Goal: Information Seeking & Learning: Learn about a topic

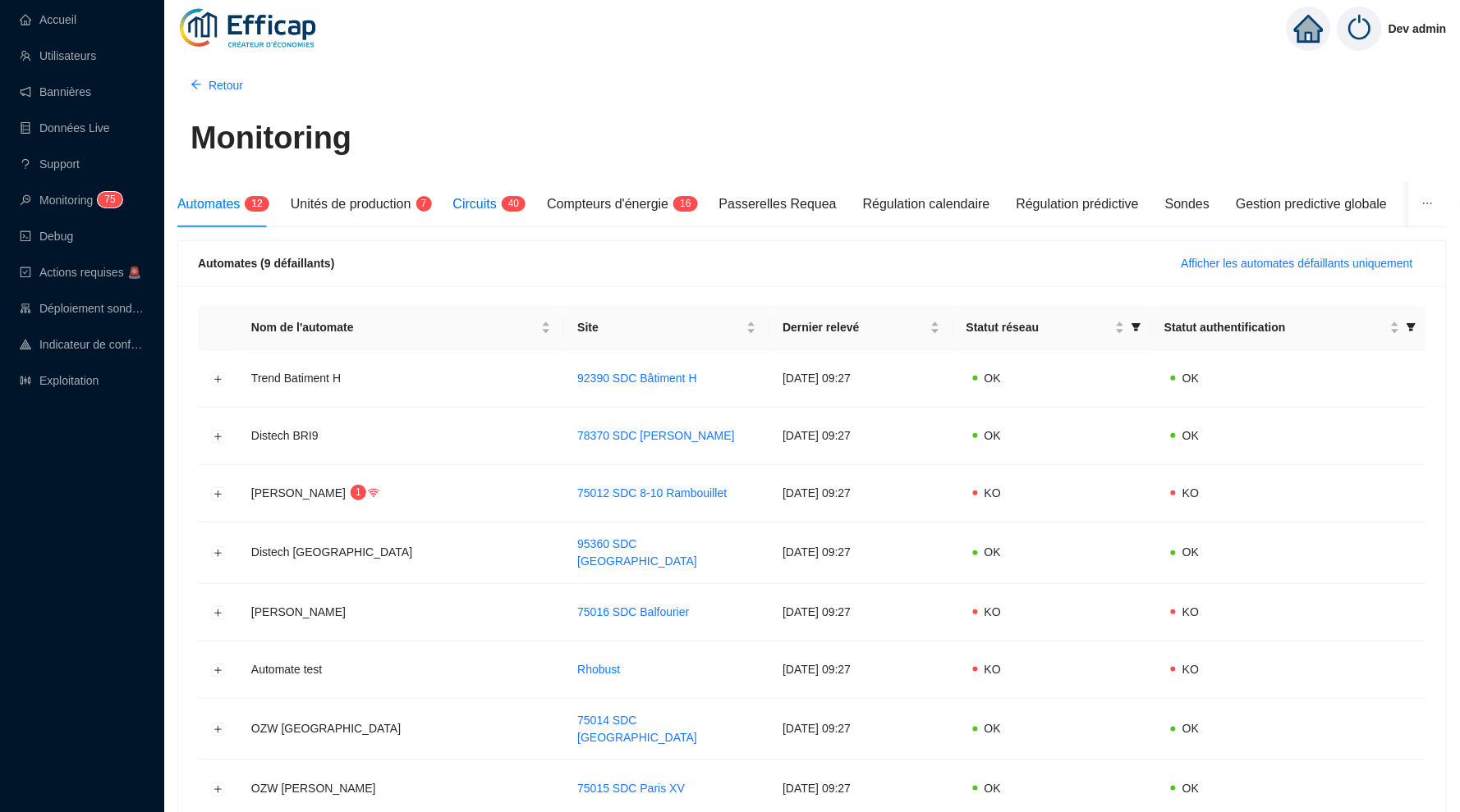
click at [497, 199] on span "Circuits" at bounding box center [474, 204] width 43 height 14
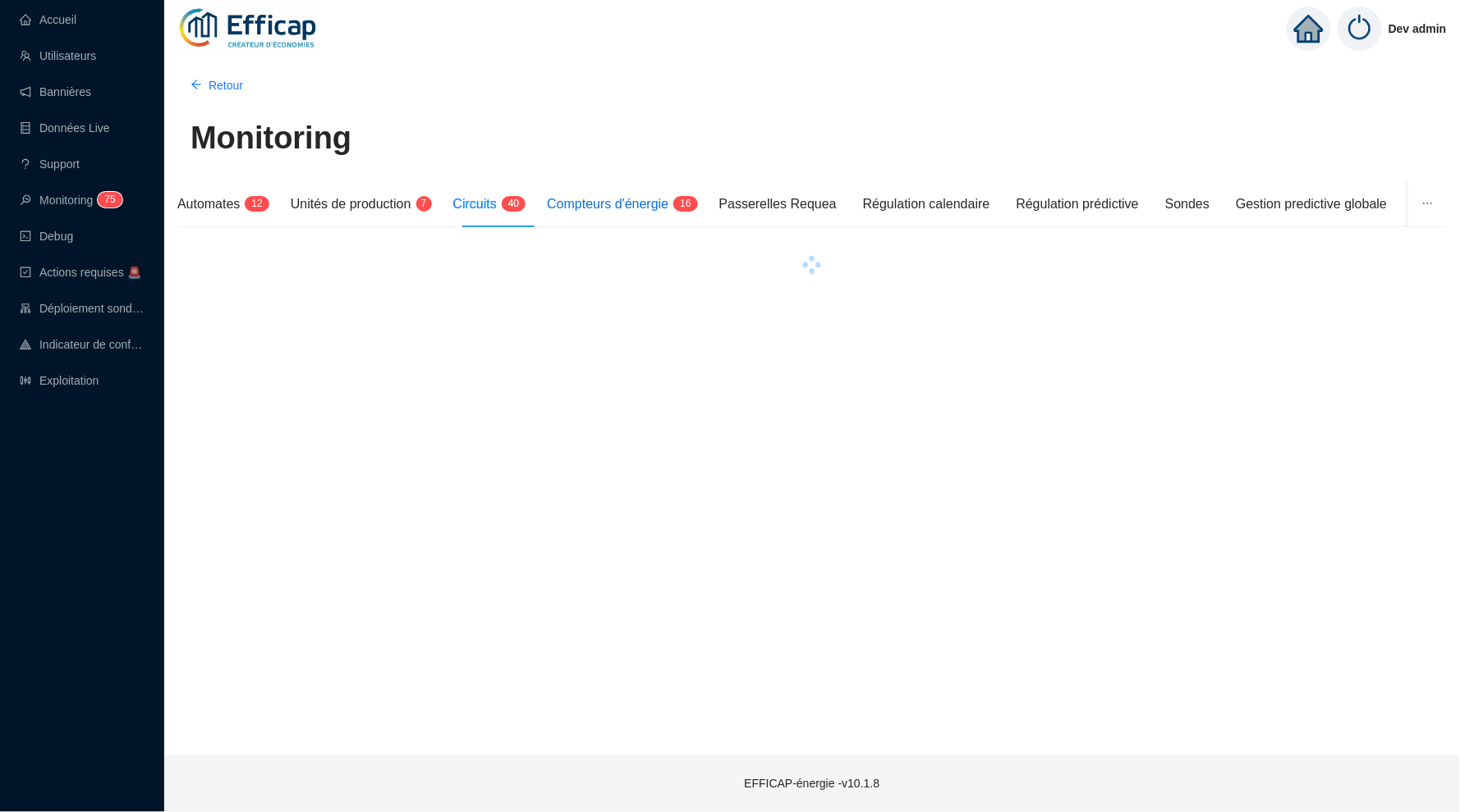
click at [643, 198] on span "Compteurs d'énergie" at bounding box center [607, 204] width 121 height 14
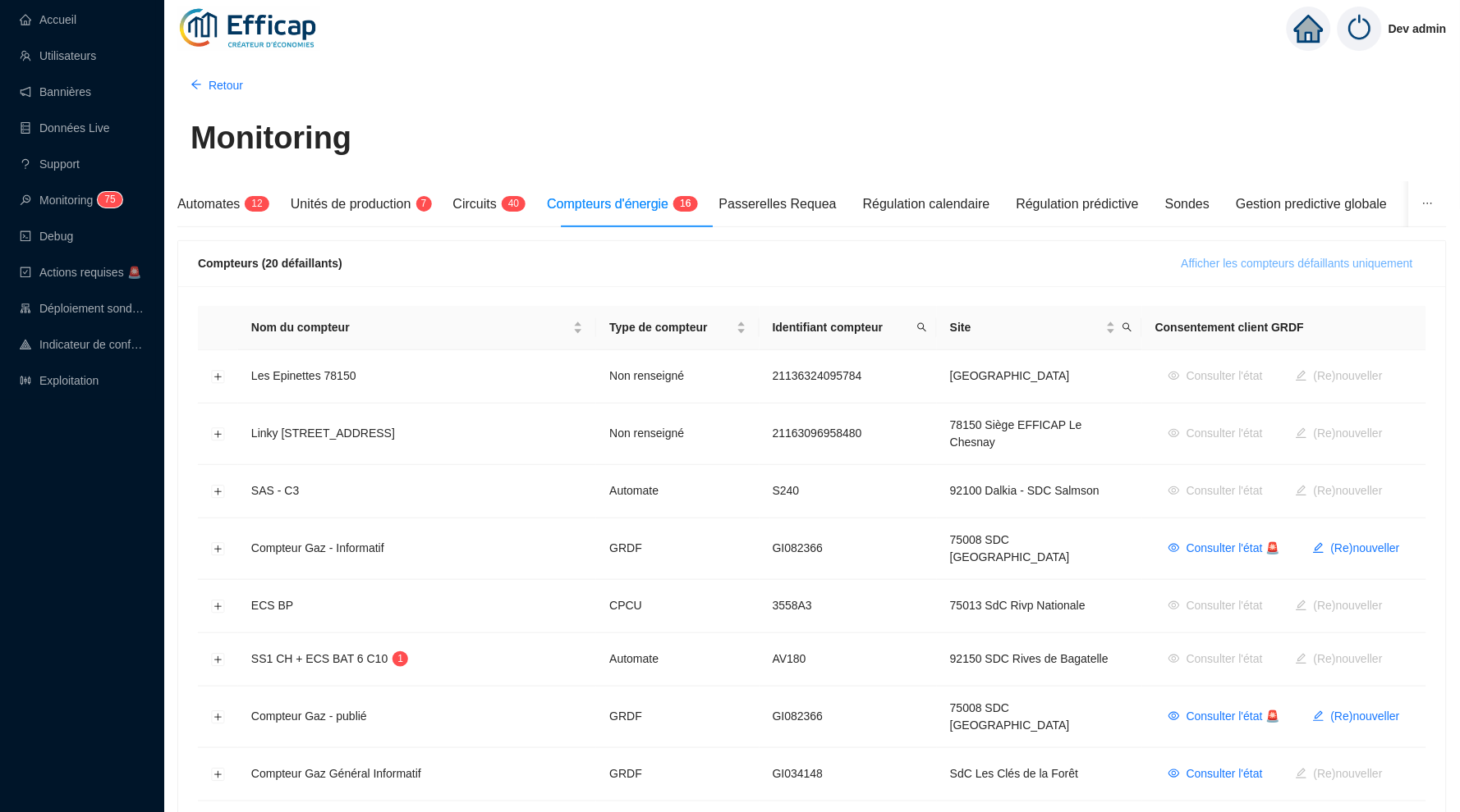
click at [1379, 265] on span "Afficher les compteurs défaillants uniquement" at bounding box center [1297, 264] width 232 height 17
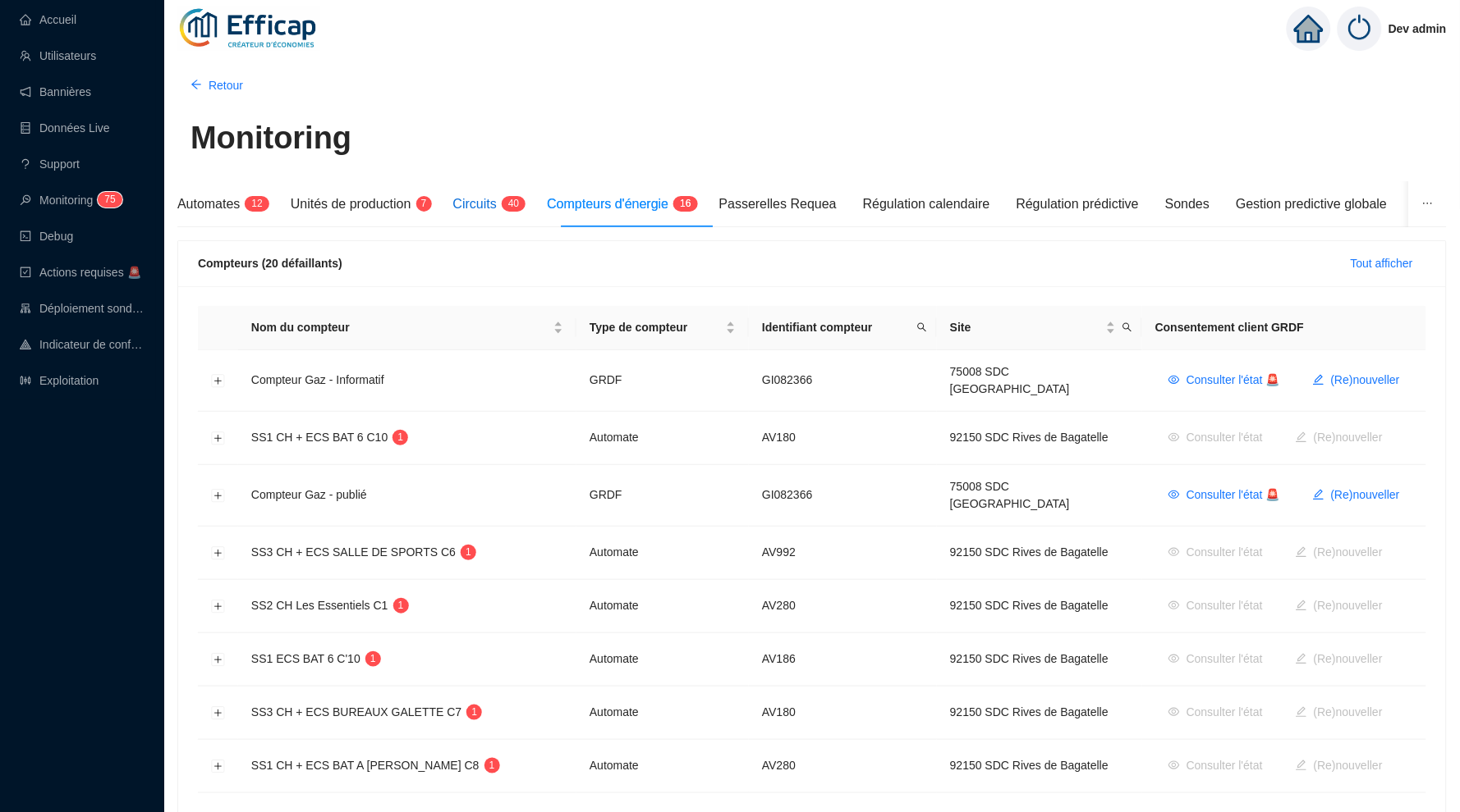
click at [497, 205] on span "Circuits" at bounding box center [474, 204] width 43 height 14
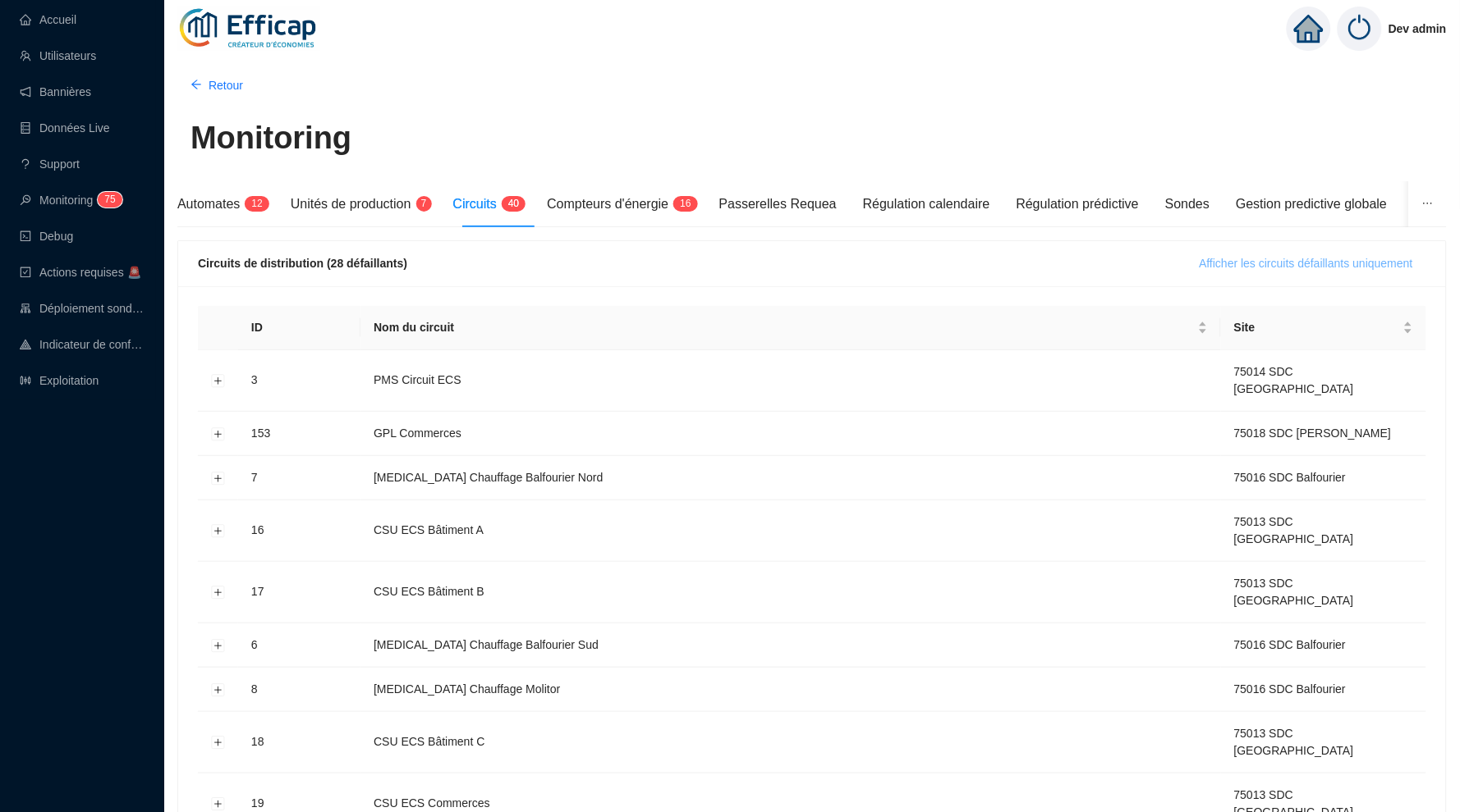
click at [1225, 255] on span "Afficher les circuits défaillants uniquement" at bounding box center [1306, 264] width 213 height 17
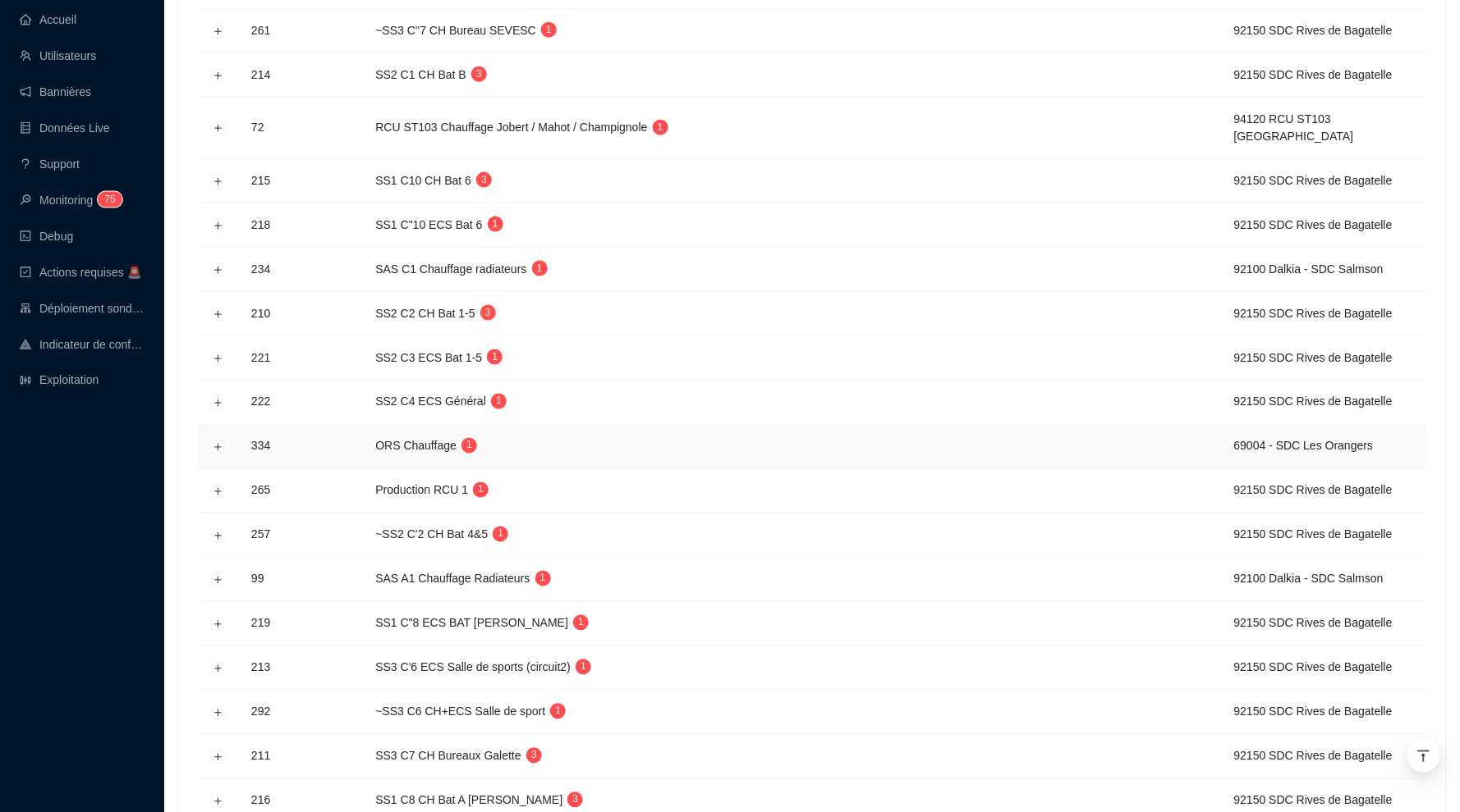
scroll to position [515, 0]
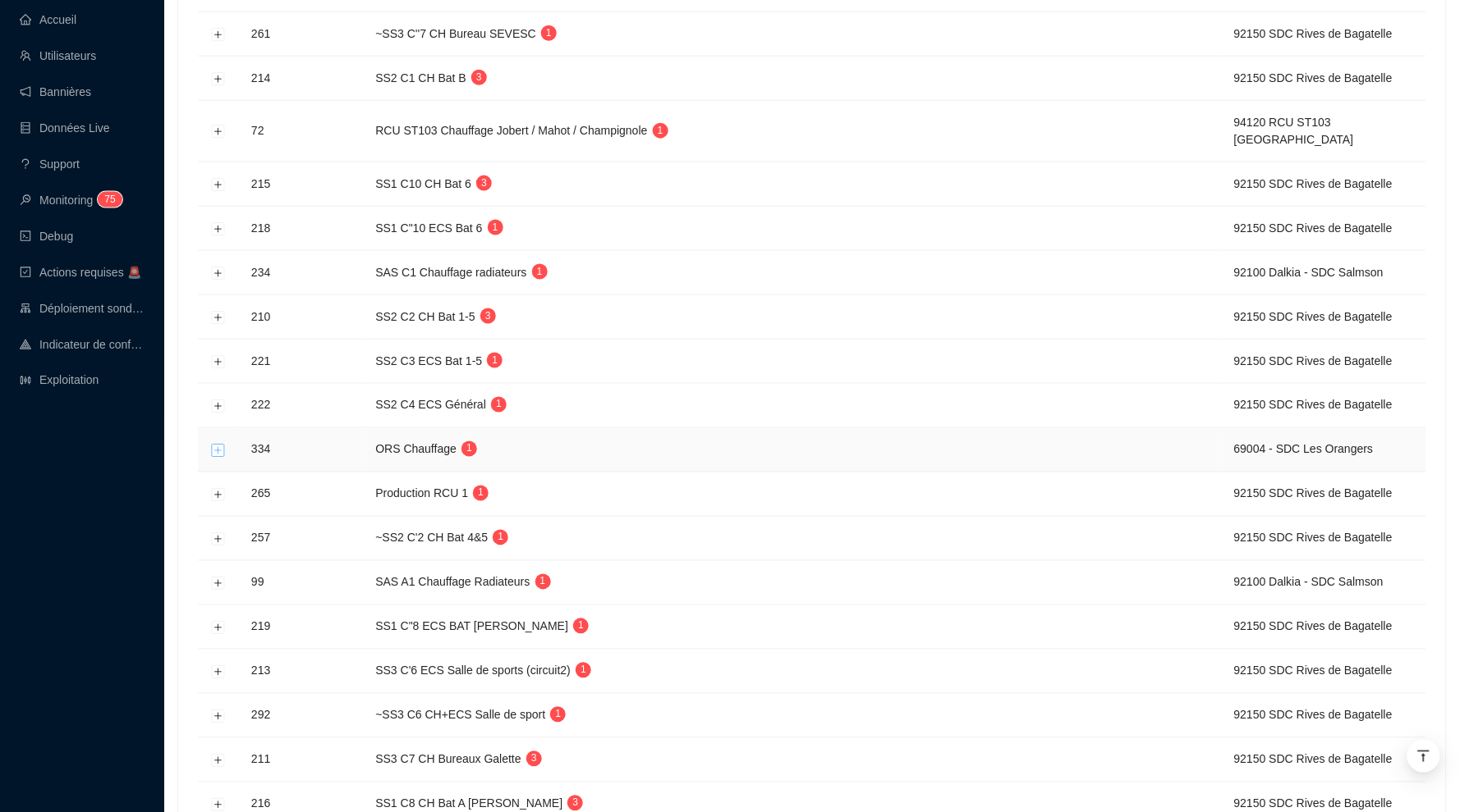
click at [219, 444] on button "Développer la ligne" at bounding box center [218, 450] width 13 height 13
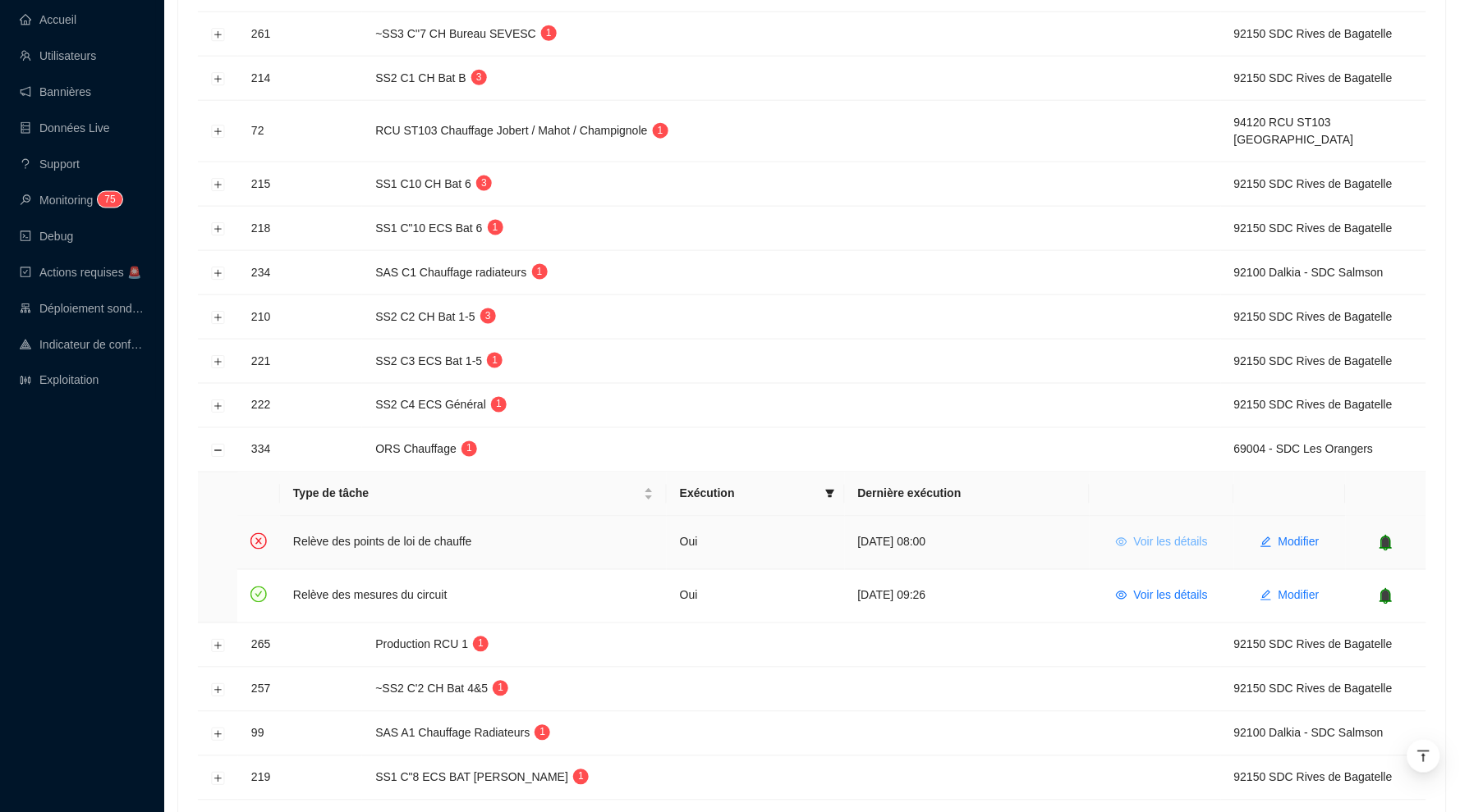
click at [1175, 535] on span "Voir les détails" at bounding box center [1171, 543] width 74 height 17
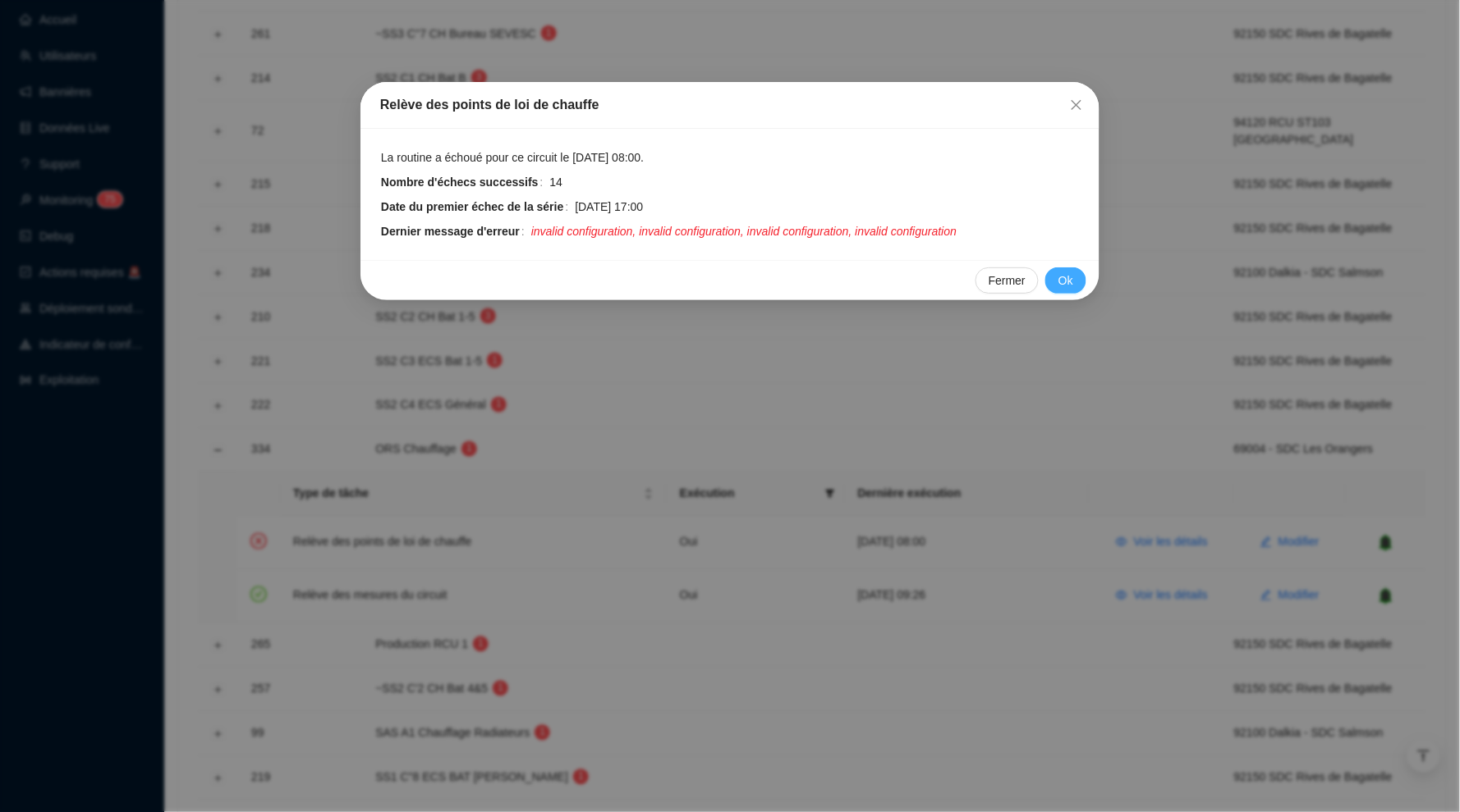
click at [1058, 272] on span "Ok" at bounding box center [1065, 281] width 14 height 17
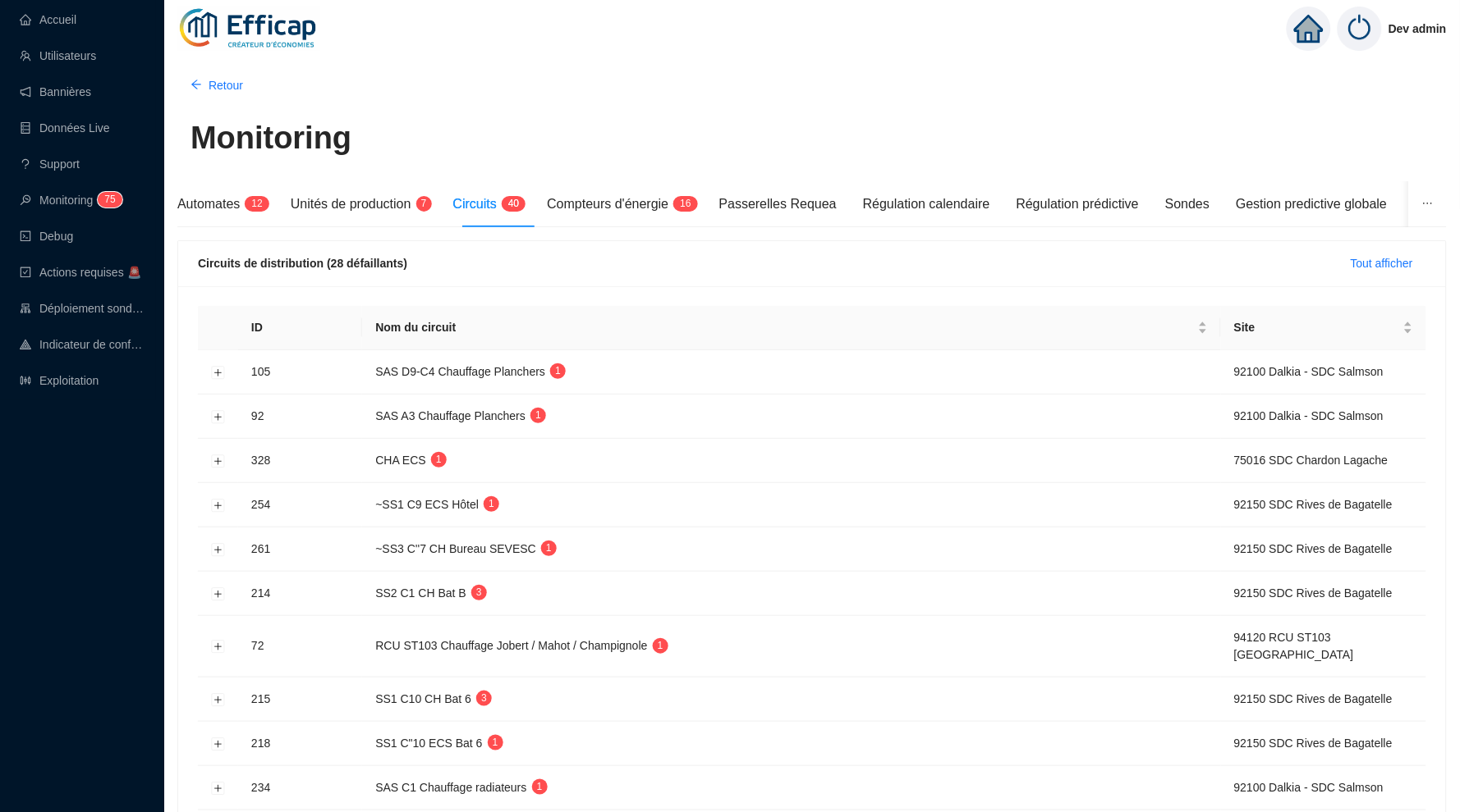
scroll to position [0, 0]
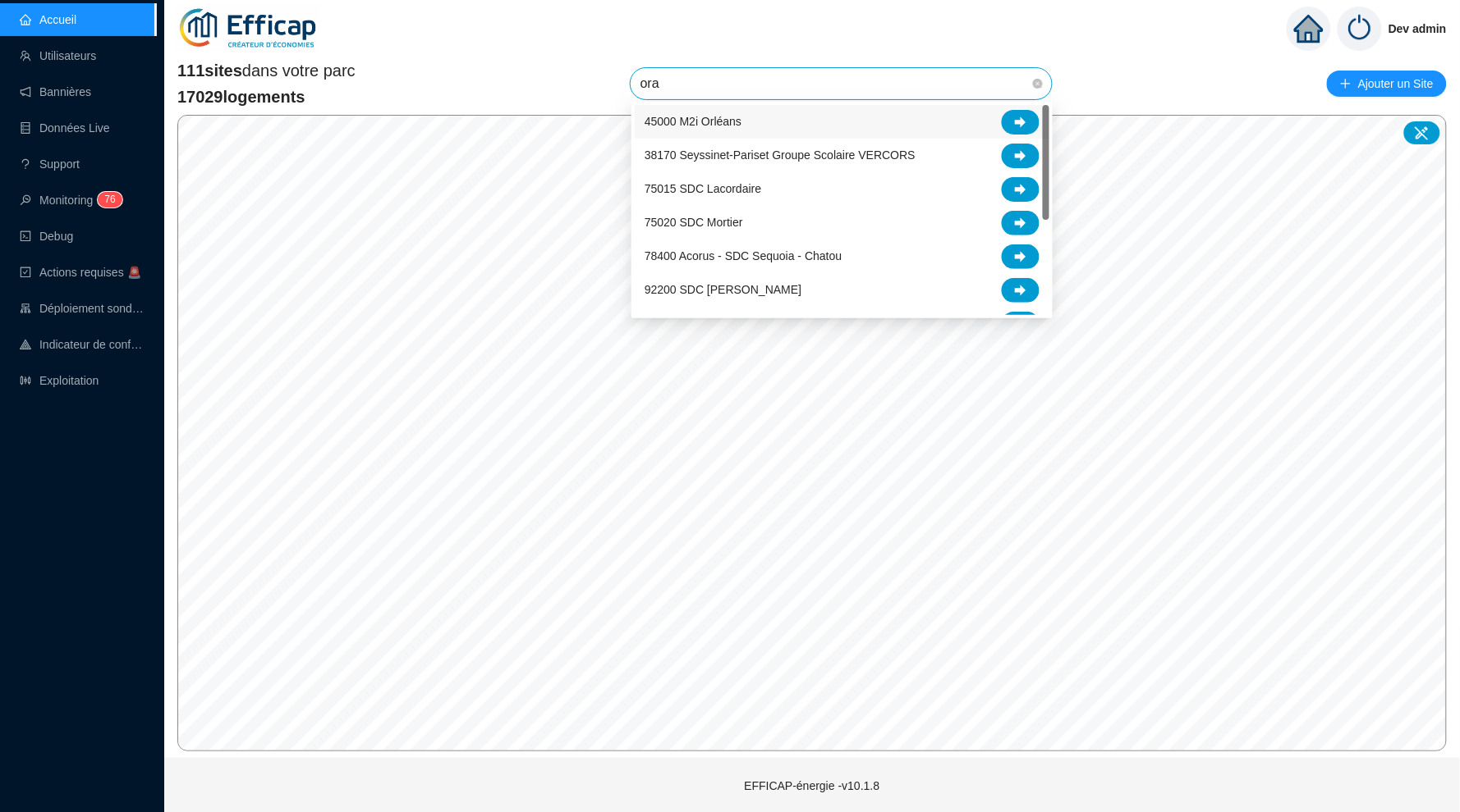
type input "oran"
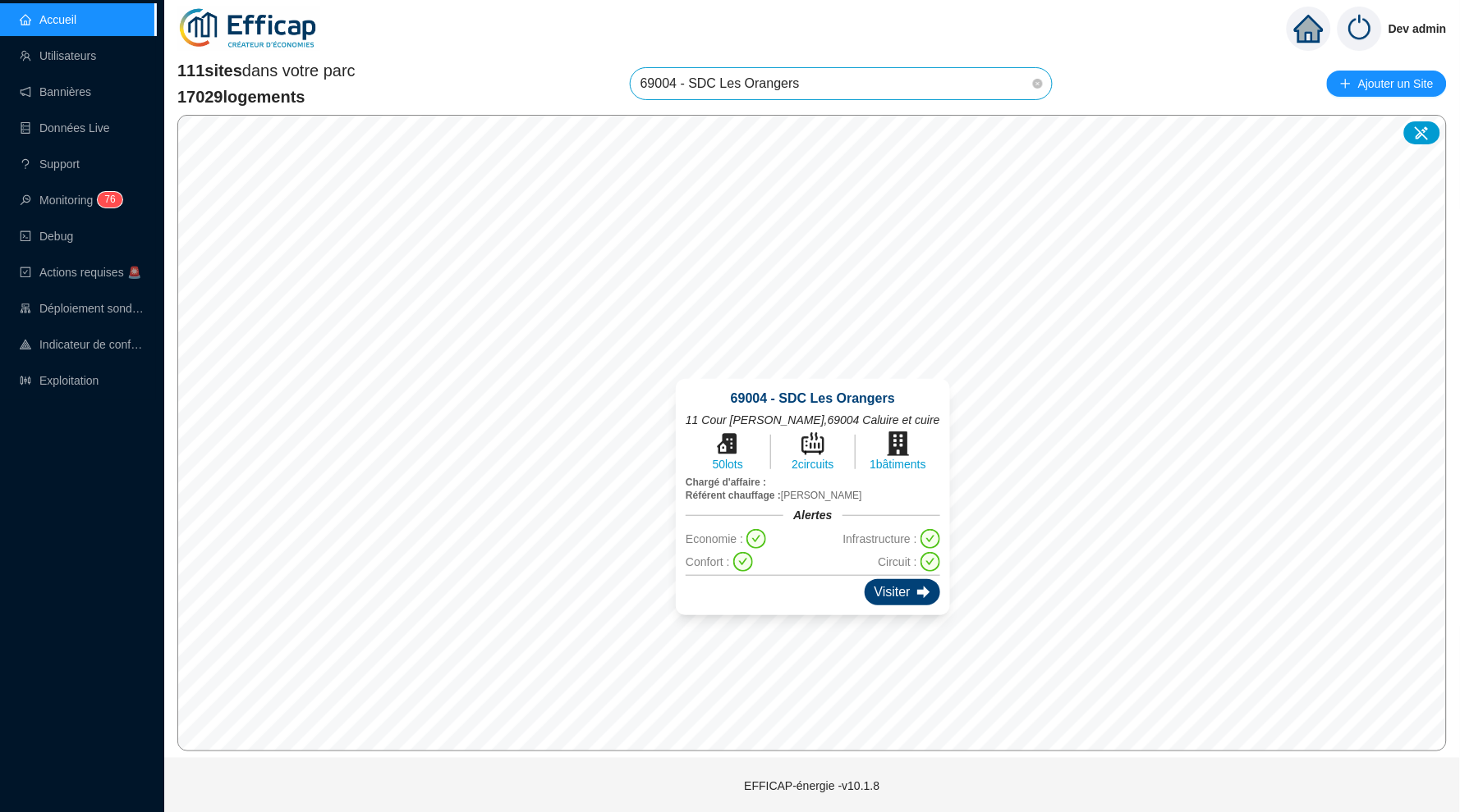
click at [899, 593] on div "Visiter" at bounding box center [901, 592] width 76 height 26
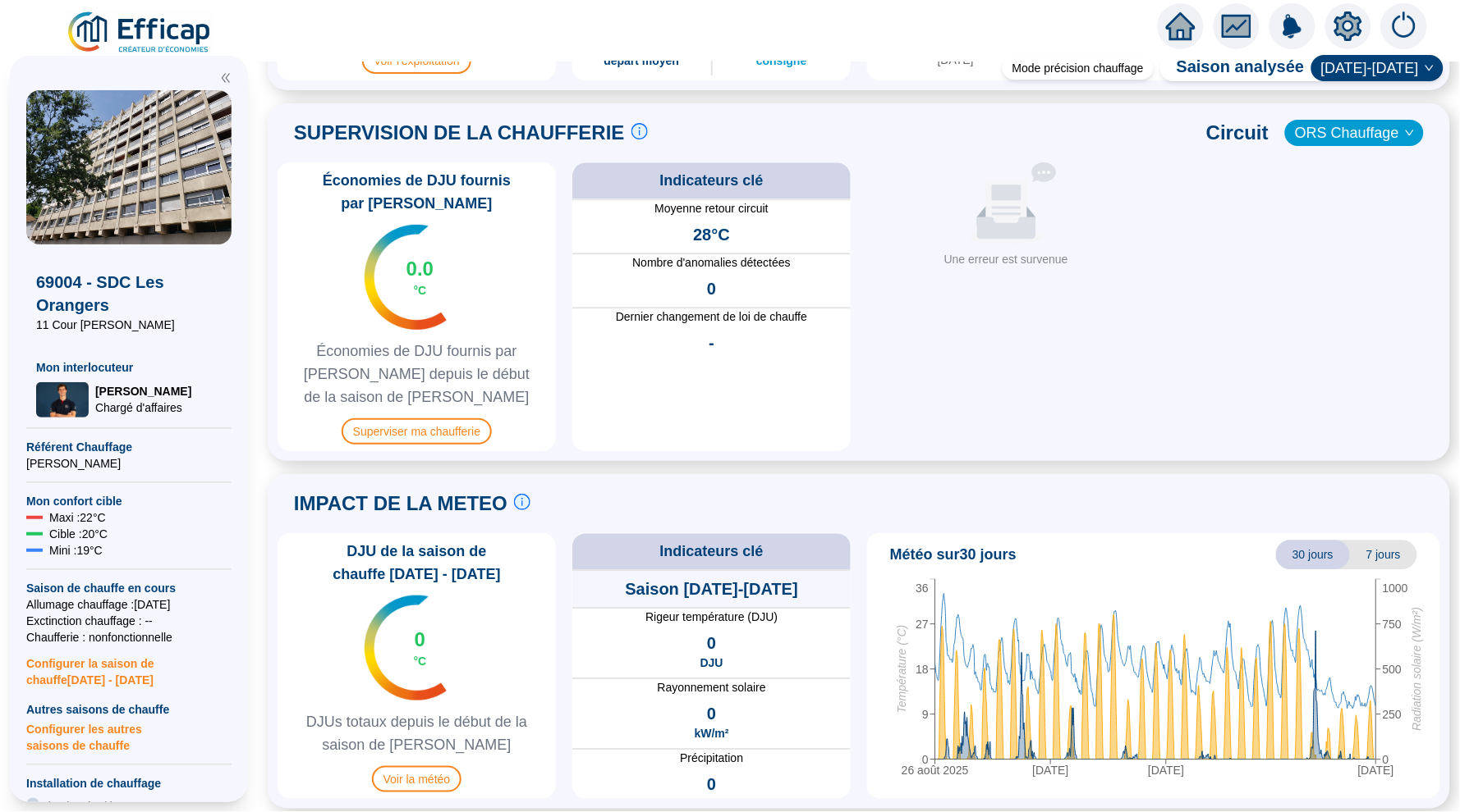
scroll to position [1062, 0]
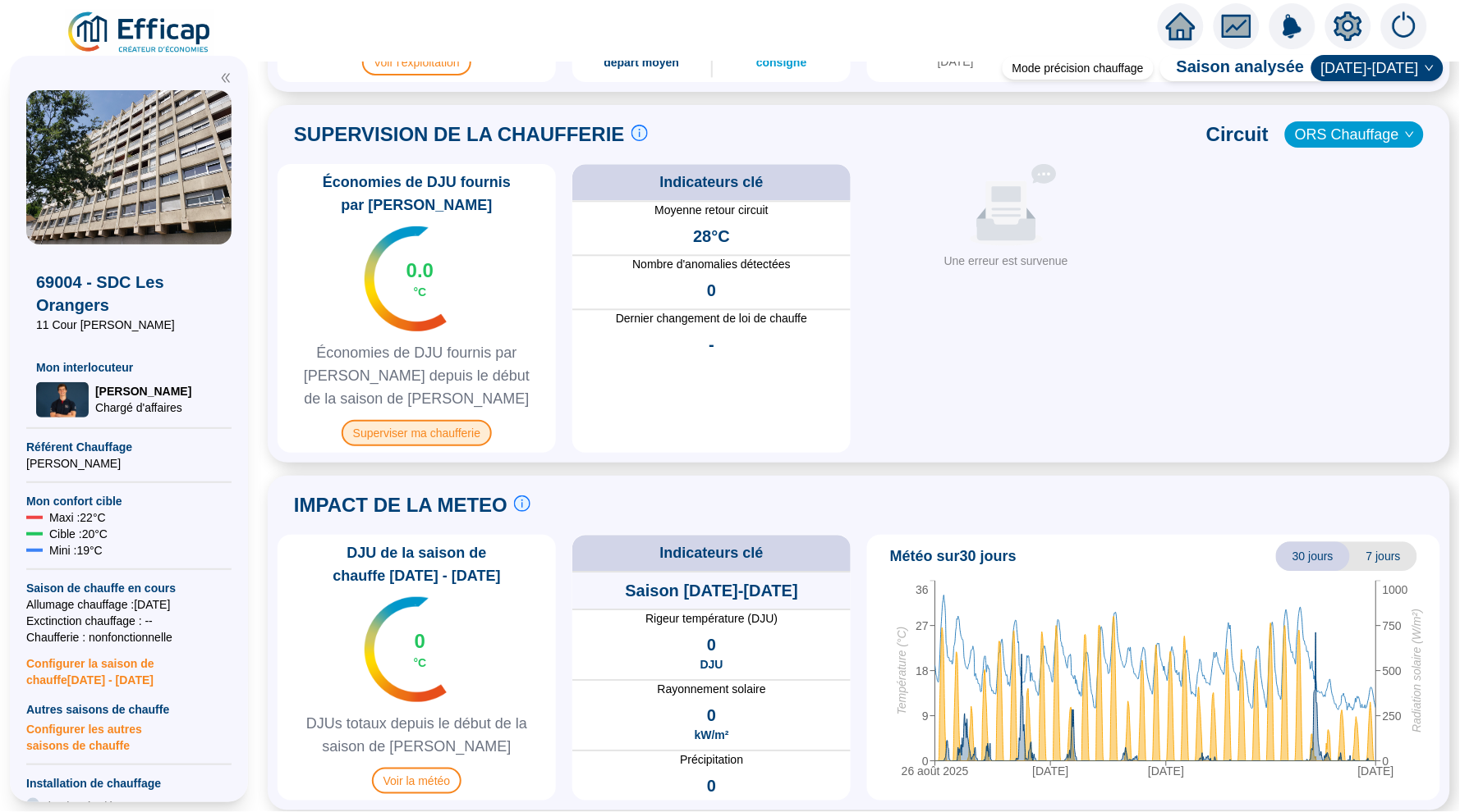
click at [446, 428] on span "Superviser ma chaufferie" at bounding box center [416, 433] width 150 height 26
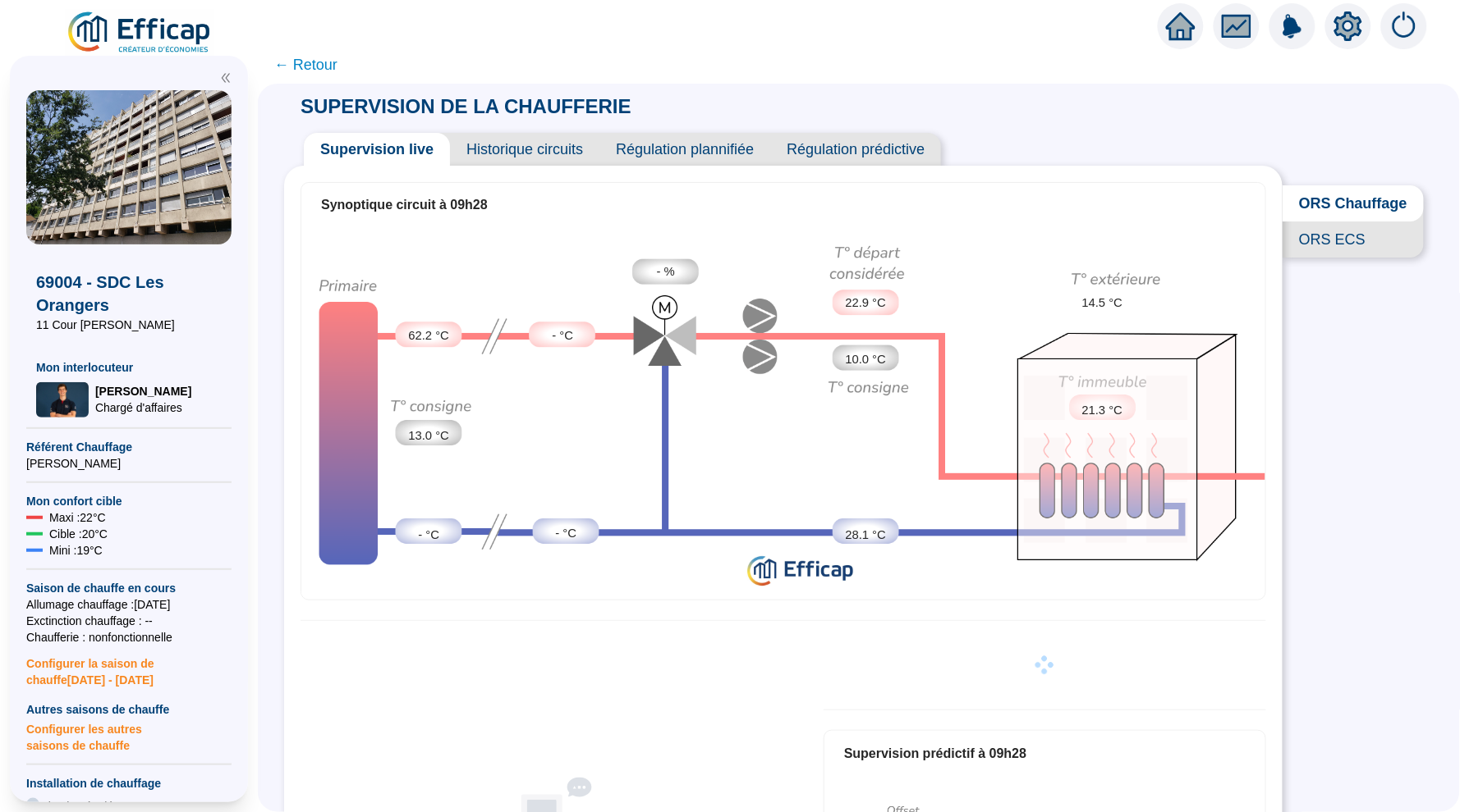
click at [528, 151] on span "Historique circuits" at bounding box center [525, 149] width 149 height 33
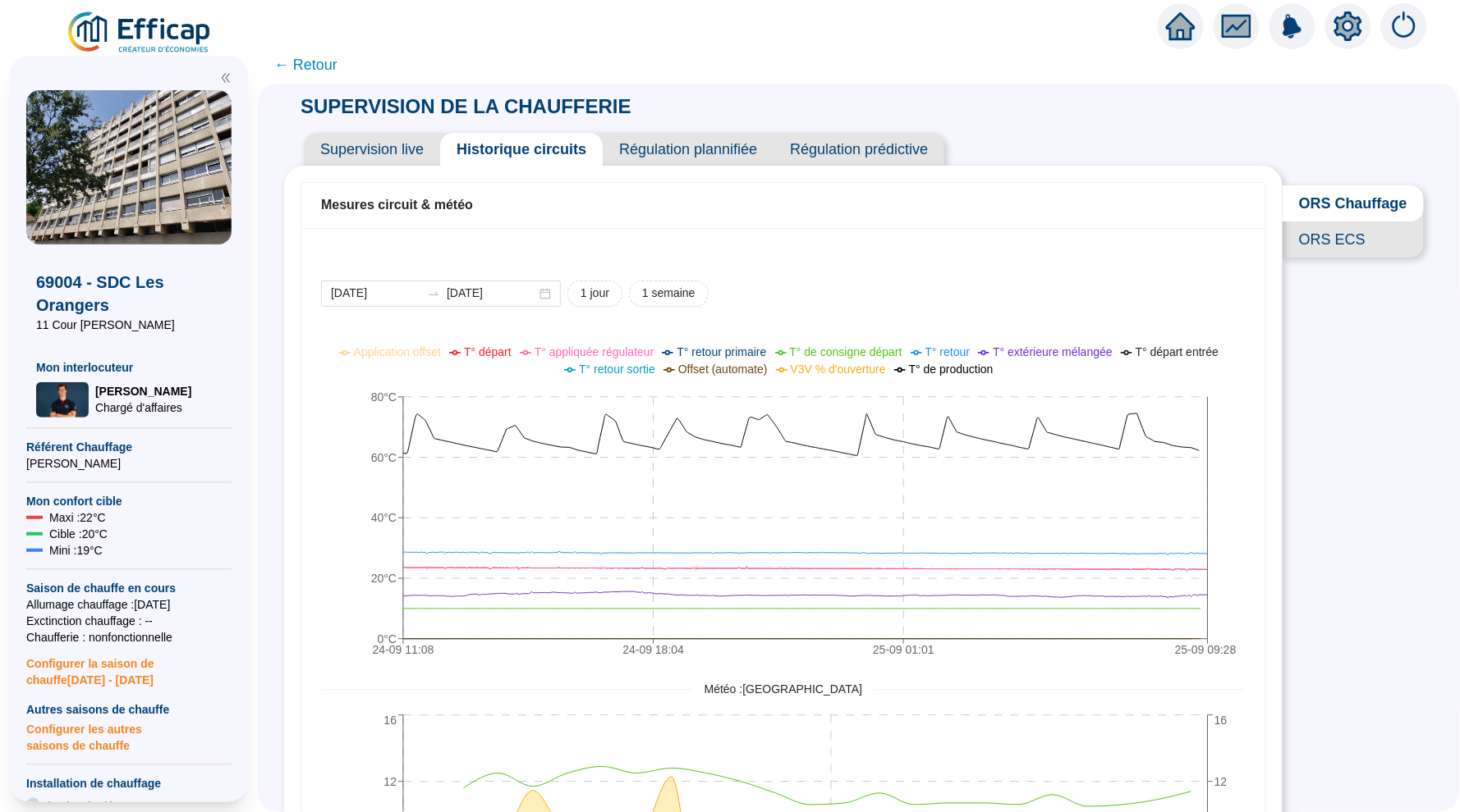
click at [398, 144] on span "Supervision live" at bounding box center [372, 149] width 137 height 33
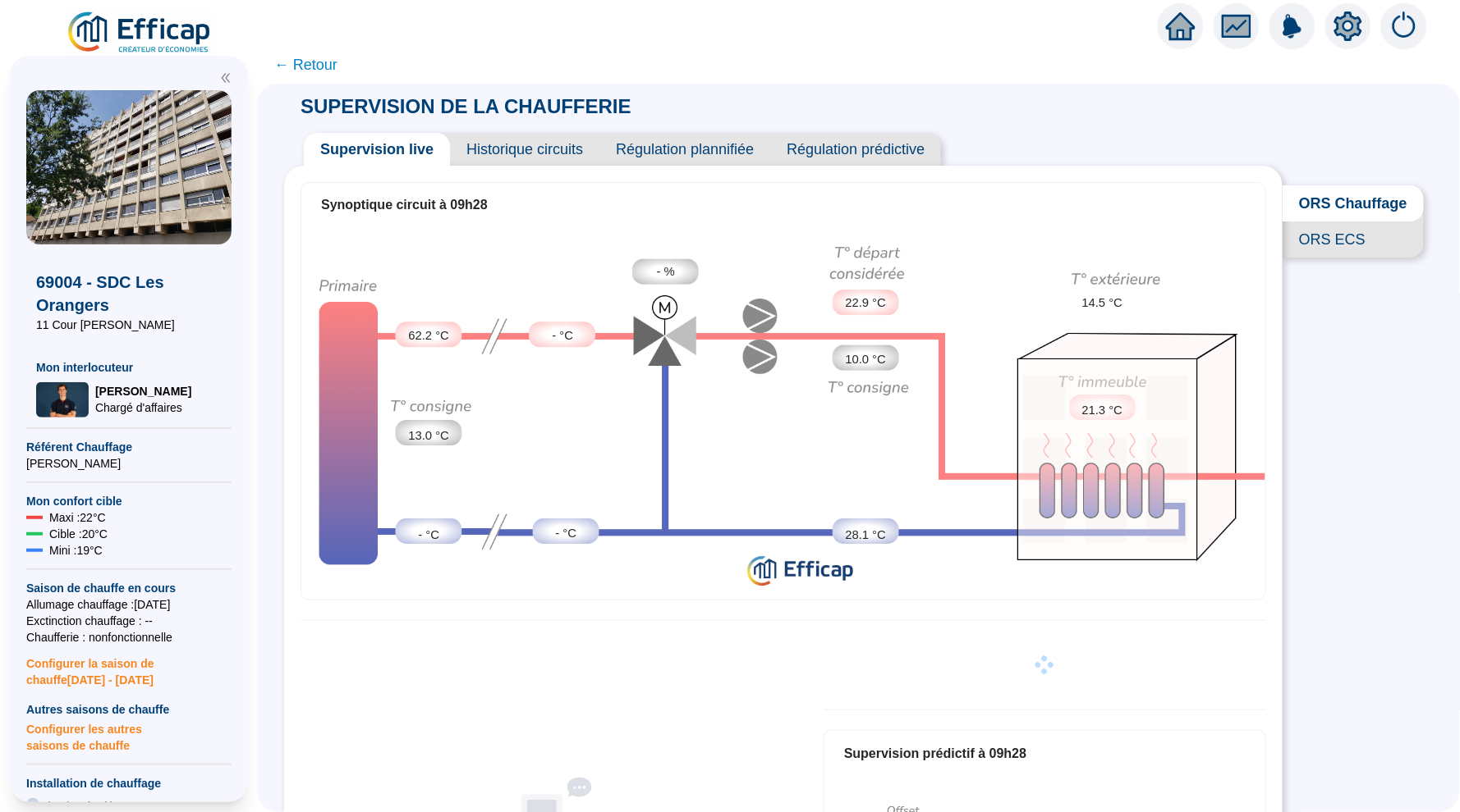
click at [1320, 227] on span "ORS ECS" at bounding box center [1353, 239] width 141 height 36
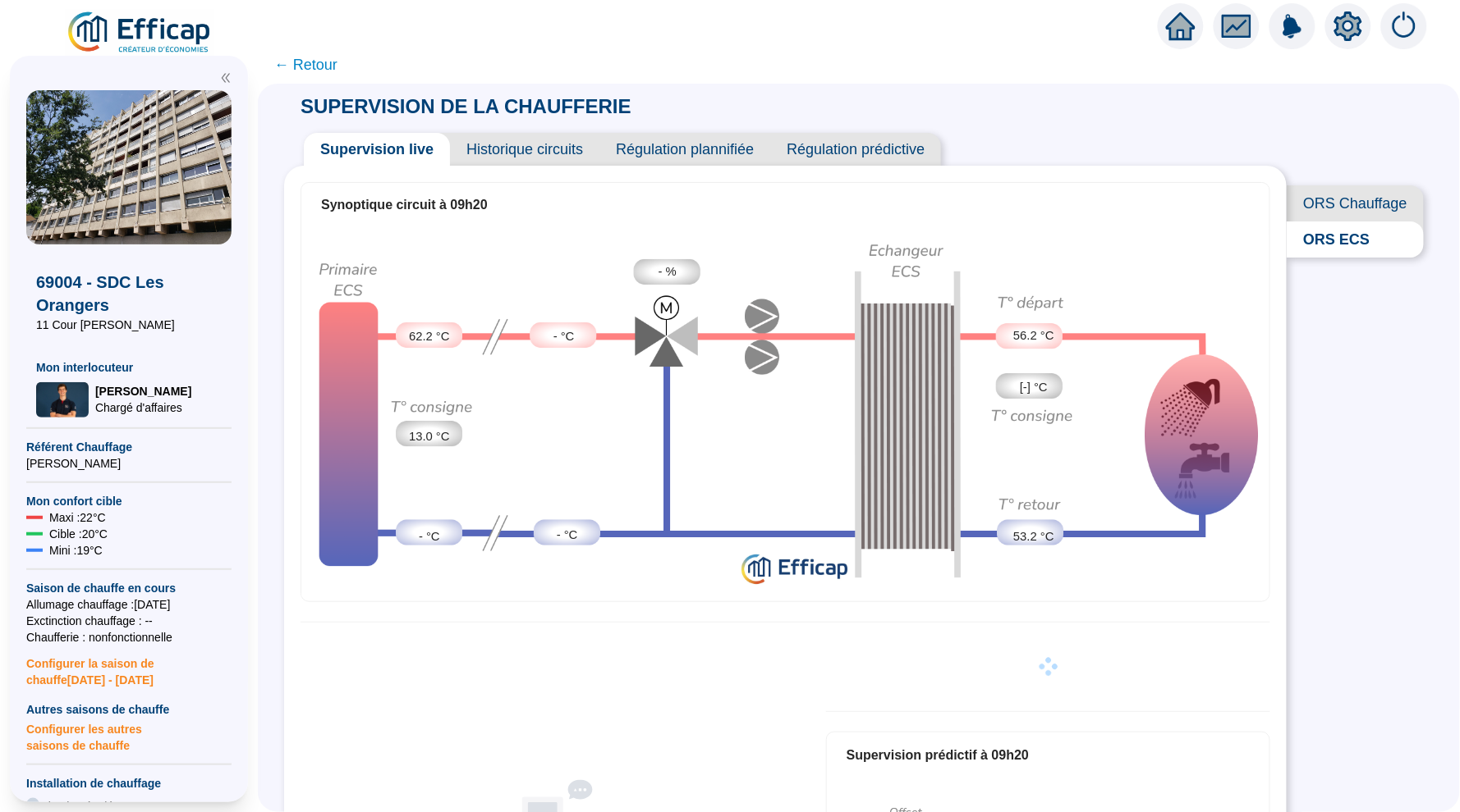
click at [524, 137] on span "Historique circuits" at bounding box center [525, 149] width 149 height 33
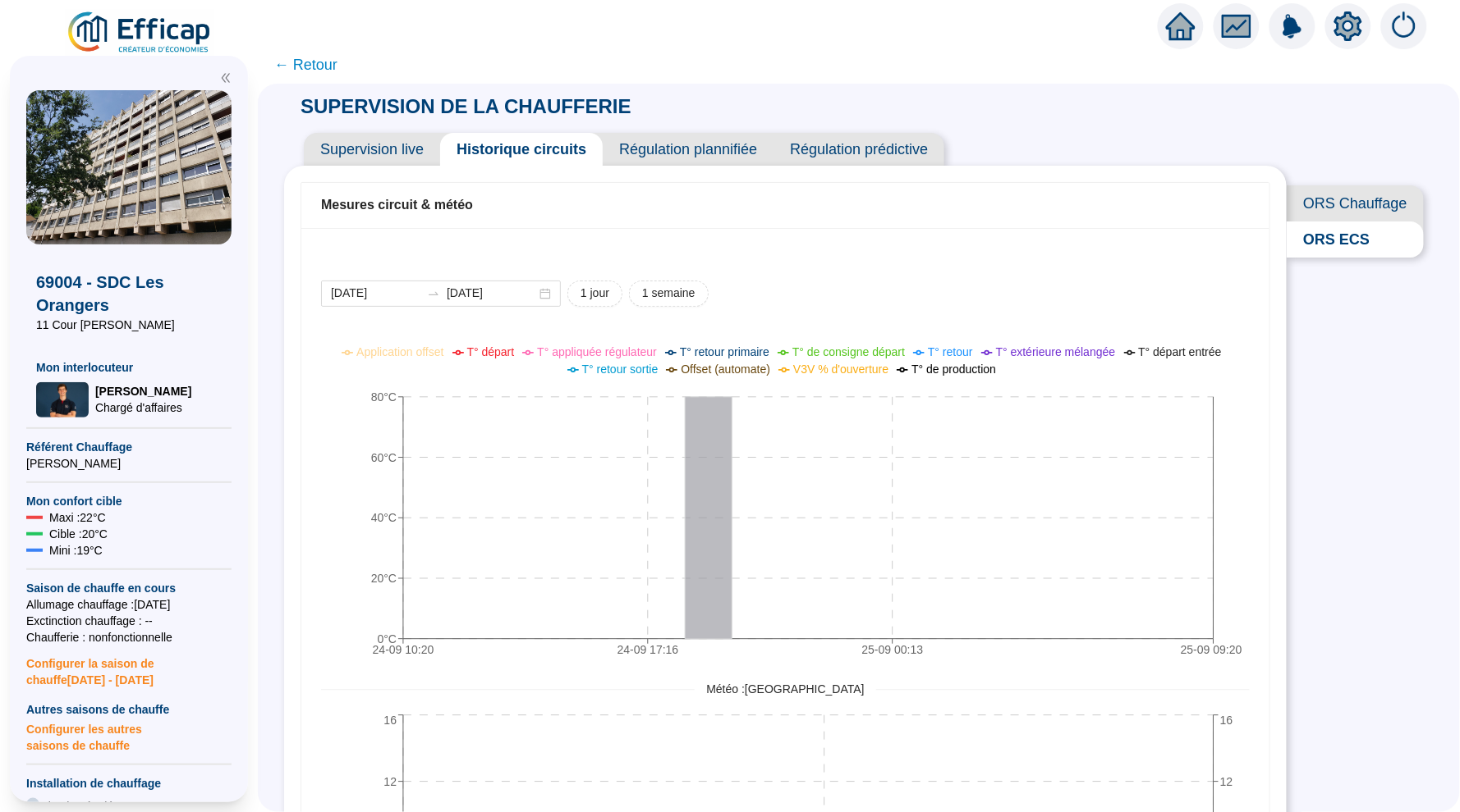
click at [306, 62] on span "← Retour" at bounding box center [306, 64] width 63 height 23
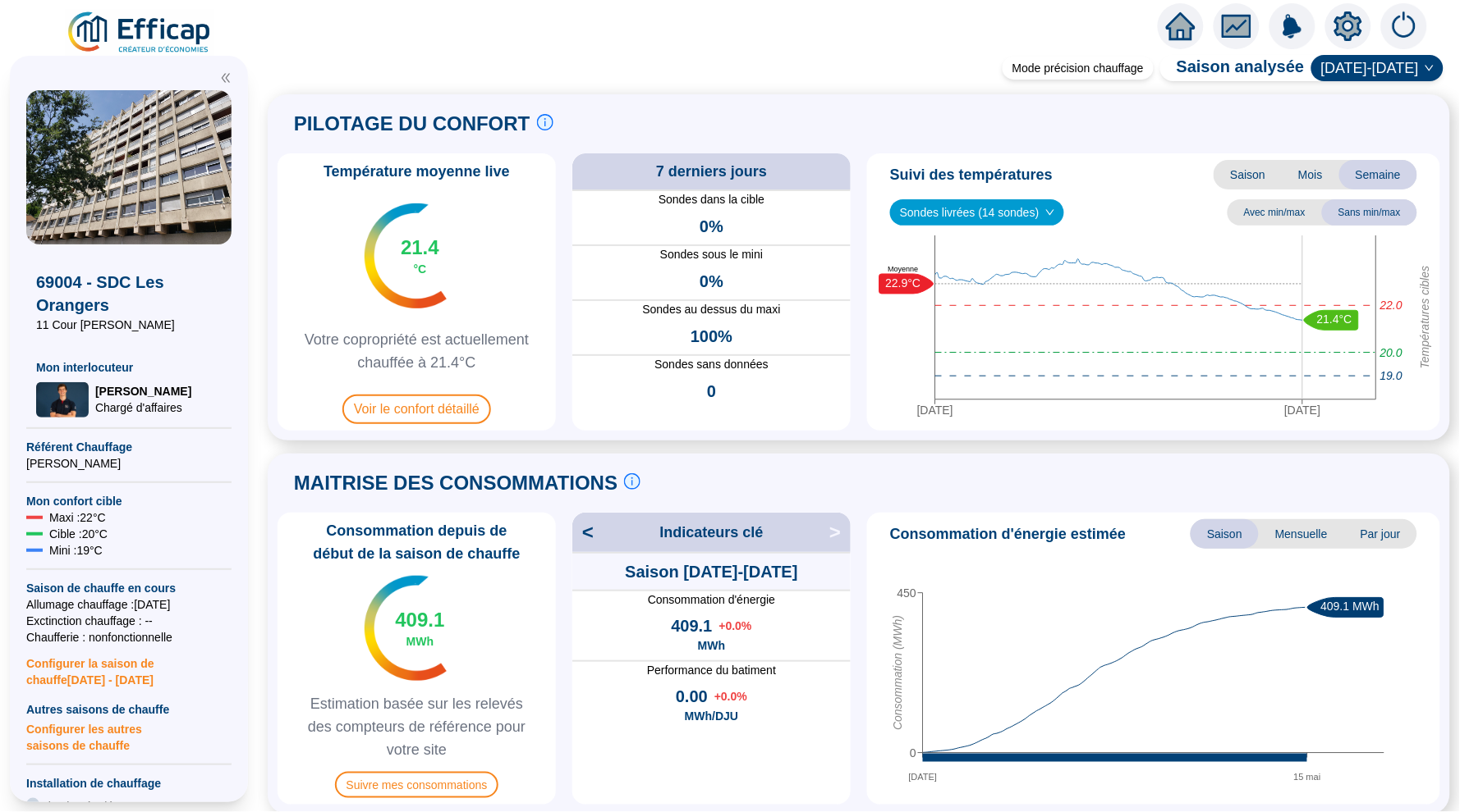
click at [947, 216] on span "Sondes livrées (14 sondes)" at bounding box center [977, 212] width 154 height 25
click at [871, 239] on div "Suivi des températures Saison Mois Semaine Sondes livrées (14 sondes) Avec min/…" at bounding box center [1153, 292] width 573 height 277
click at [446, 412] on span "Voir le confort détaillé" at bounding box center [416, 409] width 149 height 30
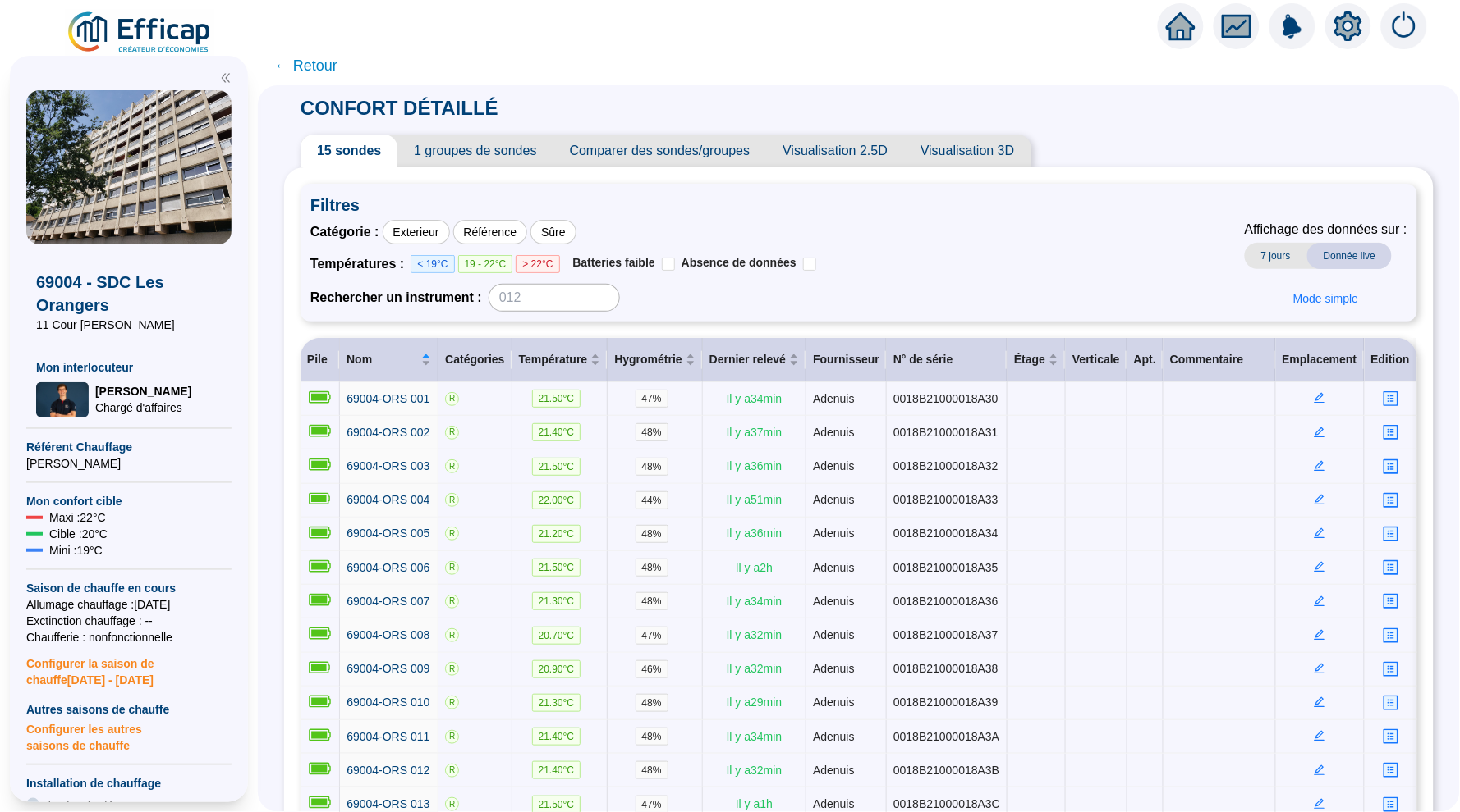
click at [446, 160] on span "1 groupes de sondes" at bounding box center [474, 151] width 155 height 33
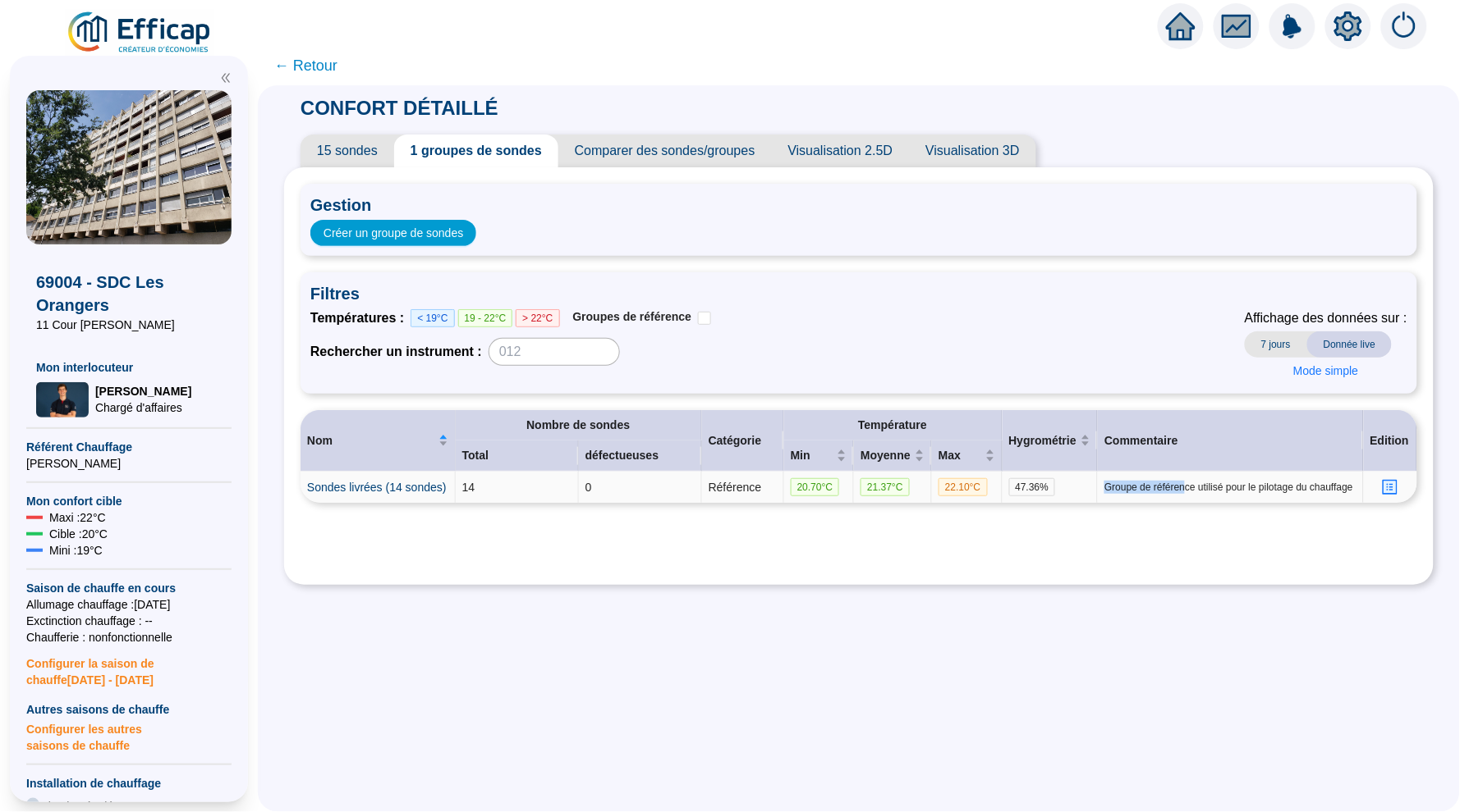
drag, startPoint x: 1126, startPoint y: 475, endPoint x: 1197, endPoint y: 484, distance: 71.6
click at [1197, 484] on td "Groupe de référence utilisé pour le pilotage du chauffage" at bounding box center [1230, 487] width 265 height 31
click at [320, 62] on span "← Retour" at bounding box center [306, 65] width 63 height 23
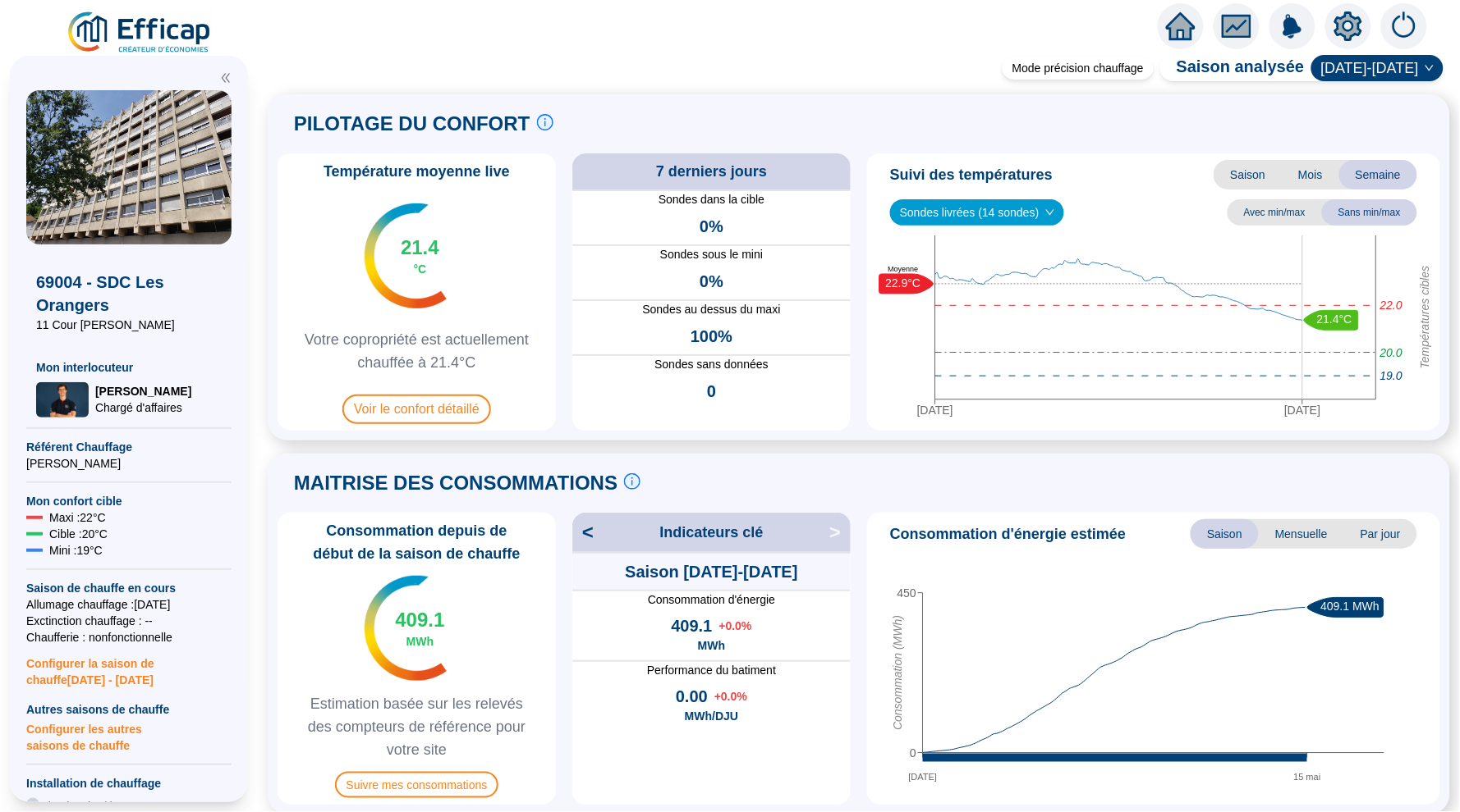
click at [1170, 25] on icon "home" at bounding box center [1180, 25] width 30 height 23
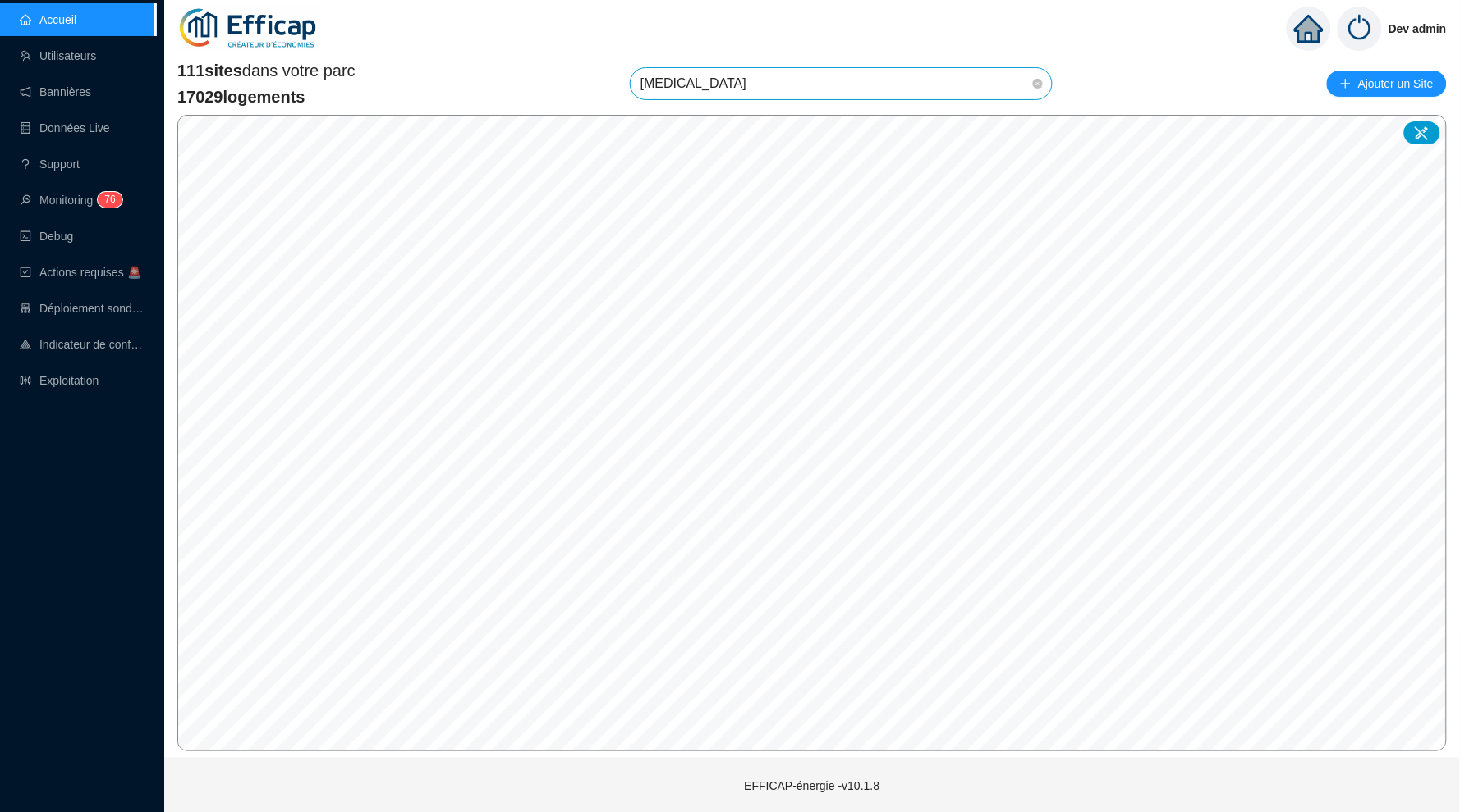
type input "balm"
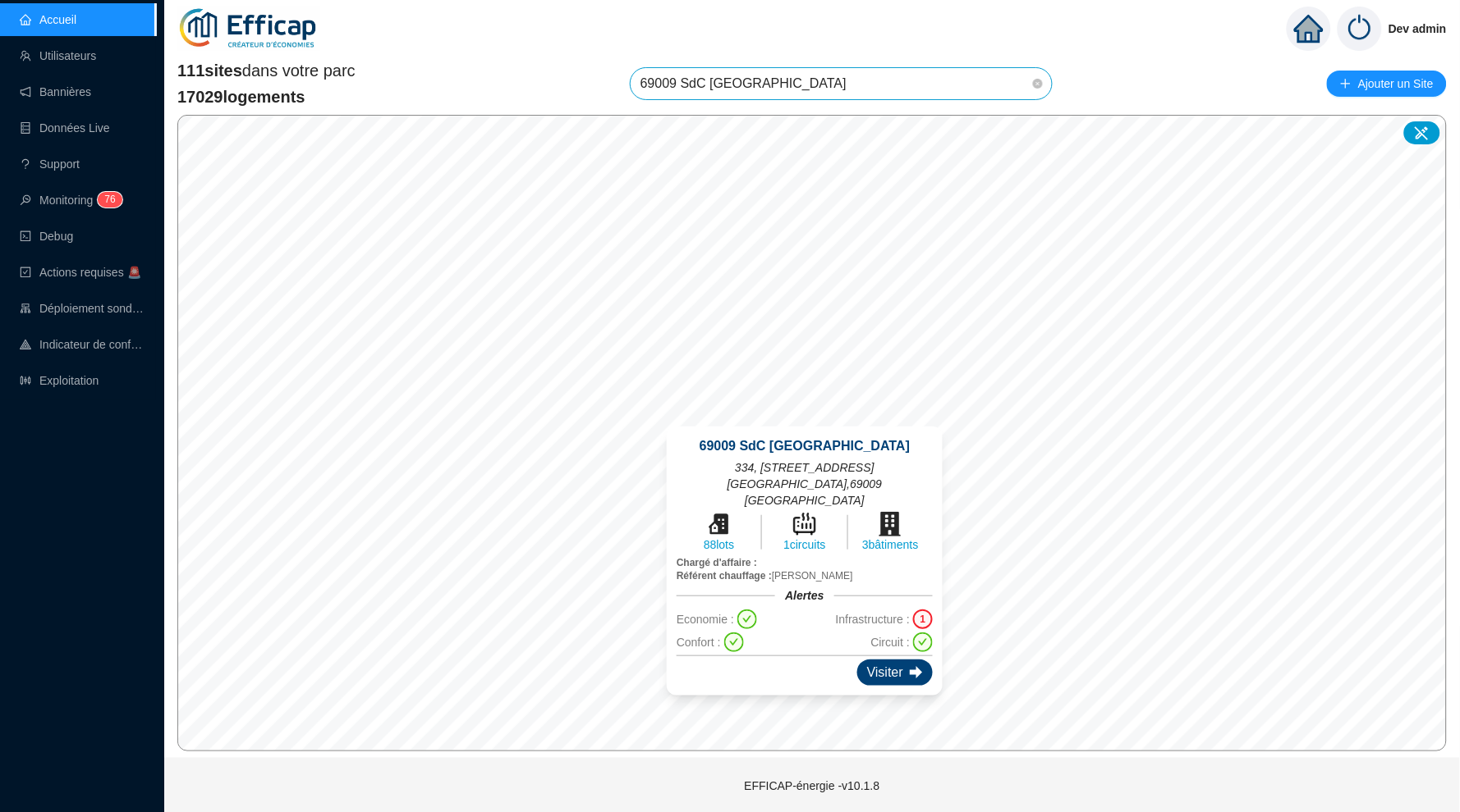
click at [893, 660] on div "Visiter" at bounding box center [895, 673] width 76 height 26
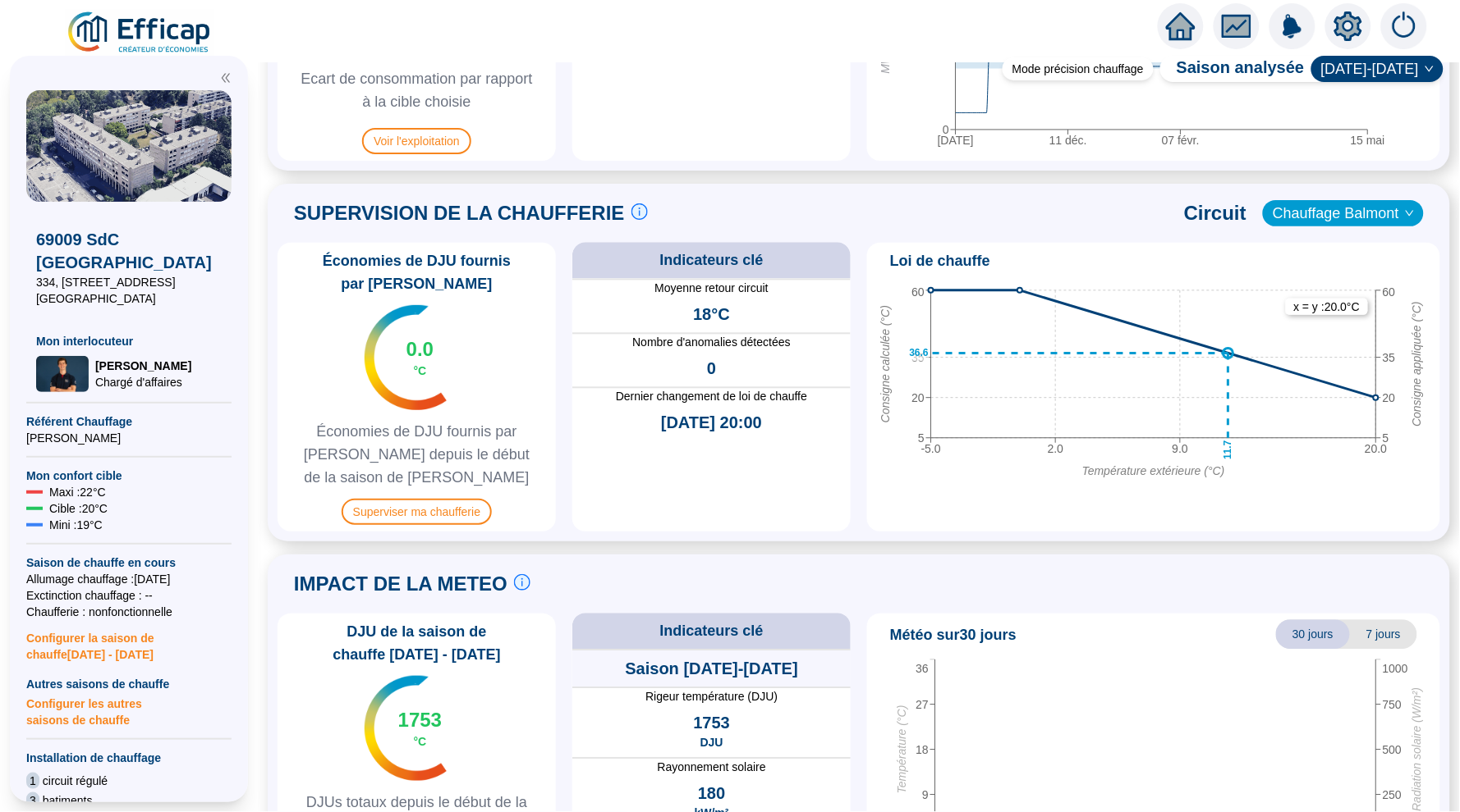
scroll to position [960, 0]
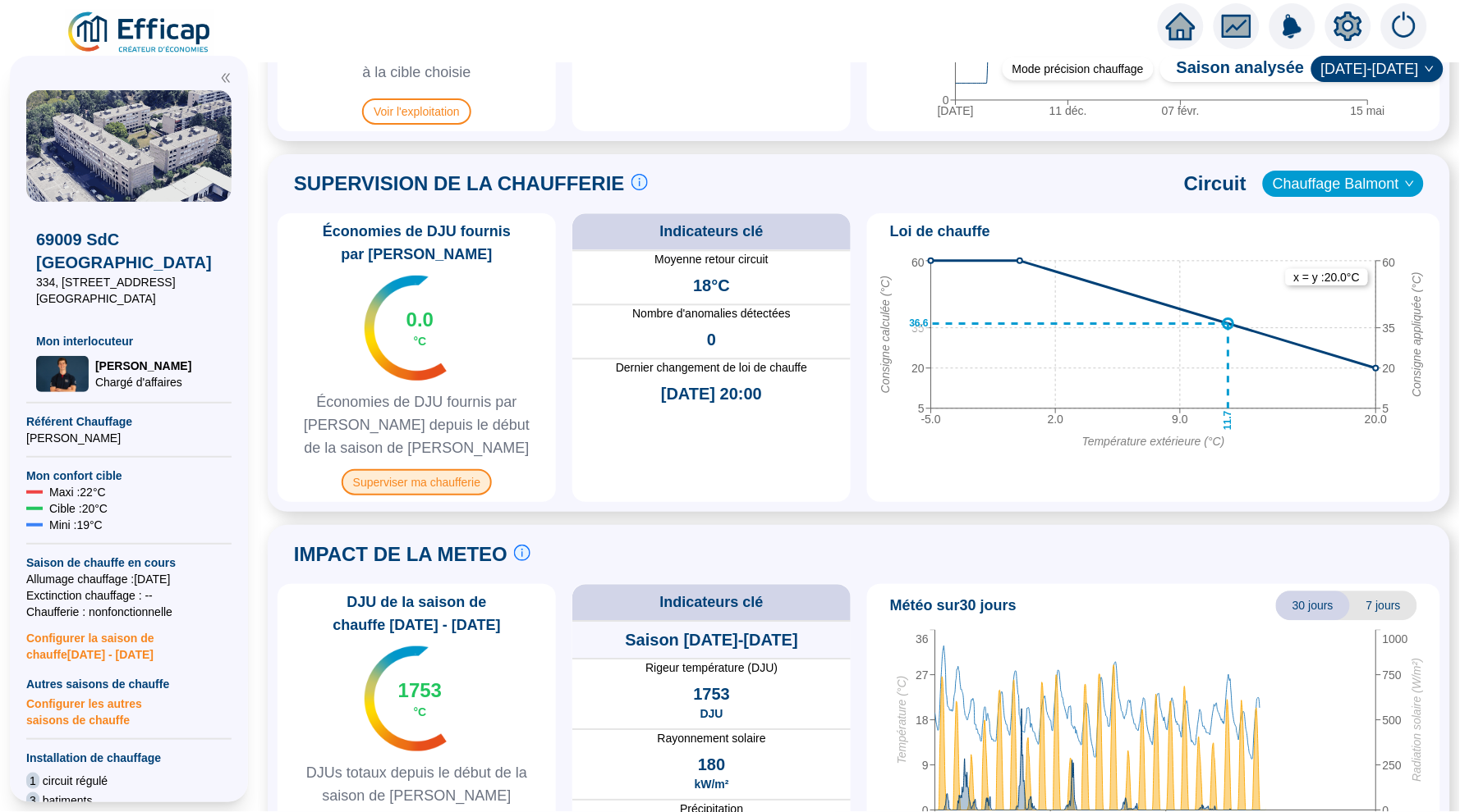
click at [400, 472] on span "Superviser ma chaufferie" at bounding box center [416, 482] width 150 height 26
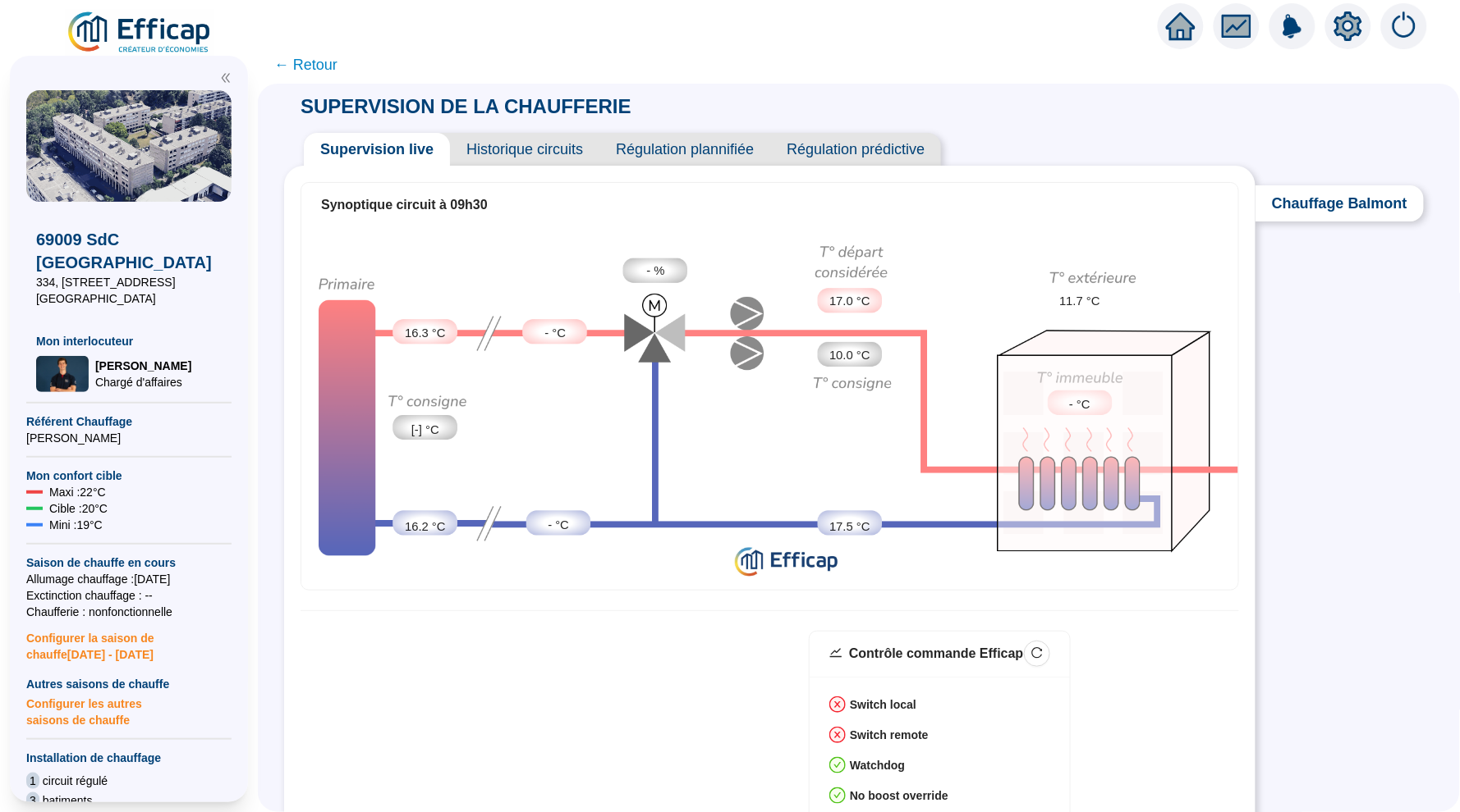
click at [303, 64] on span "← Retour" at bounding box center [306, 64] width 63 height 23
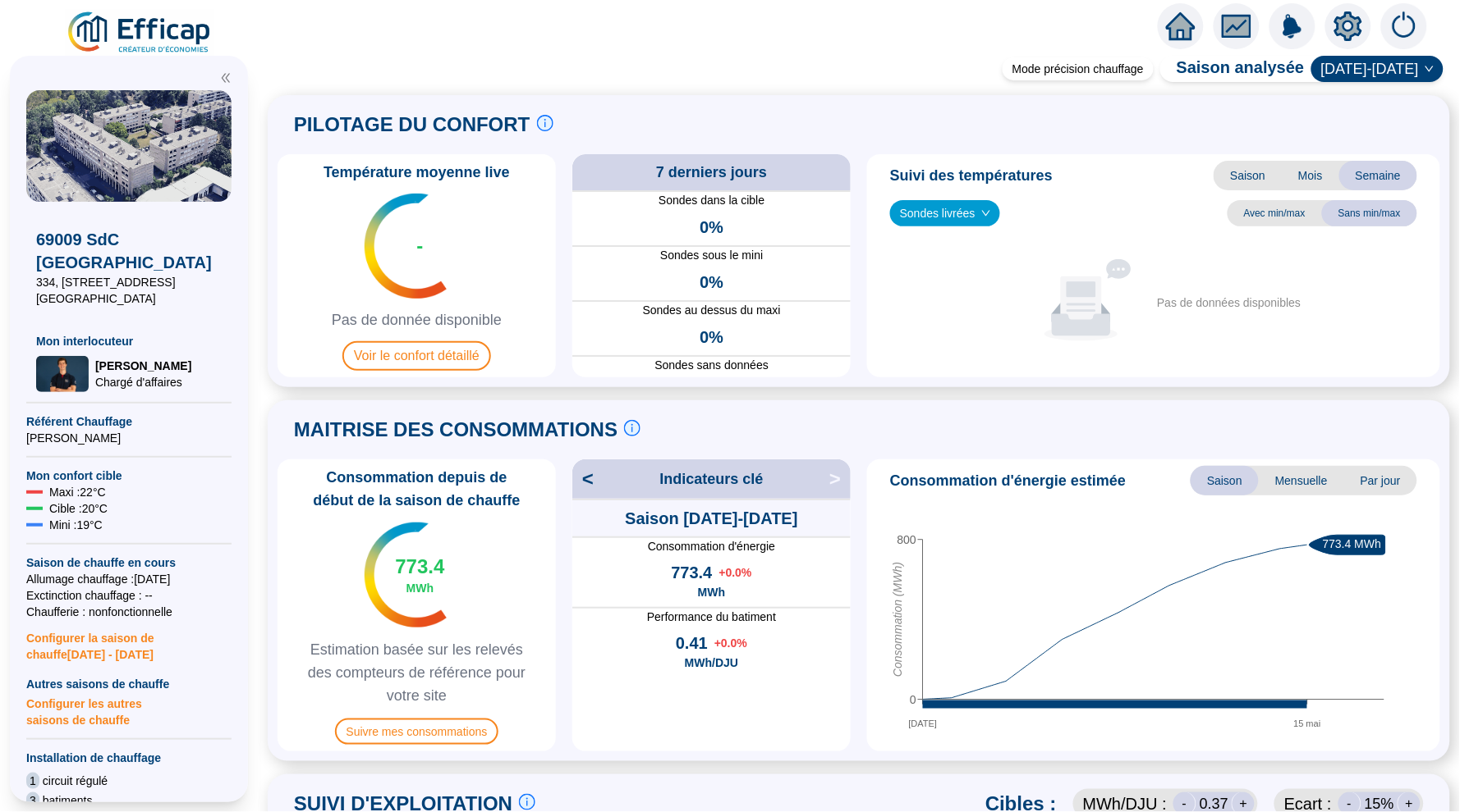
click at [1177, 17] on icon "home" at bounding box center [1180, 26] width 30 height 28
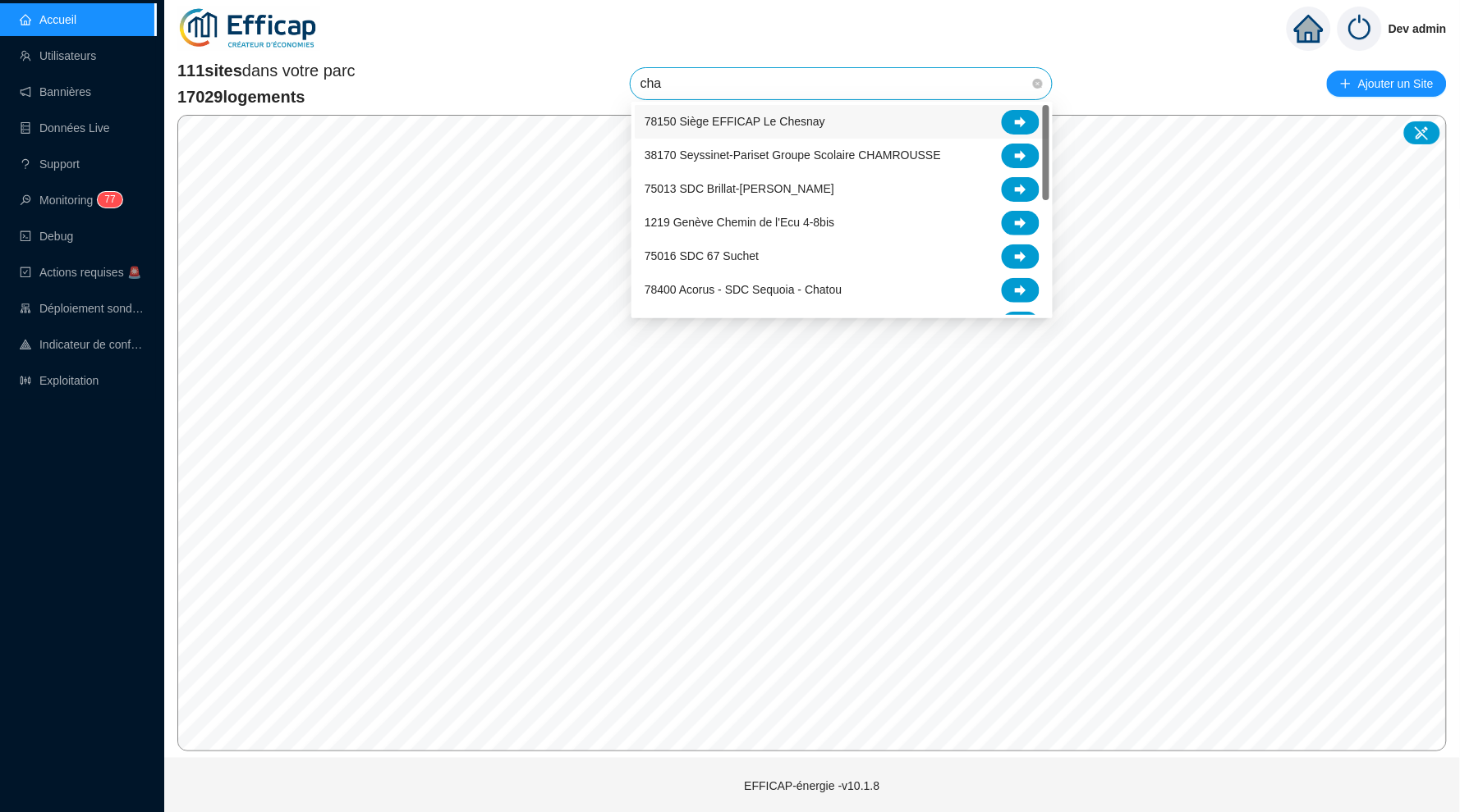
type input "char"
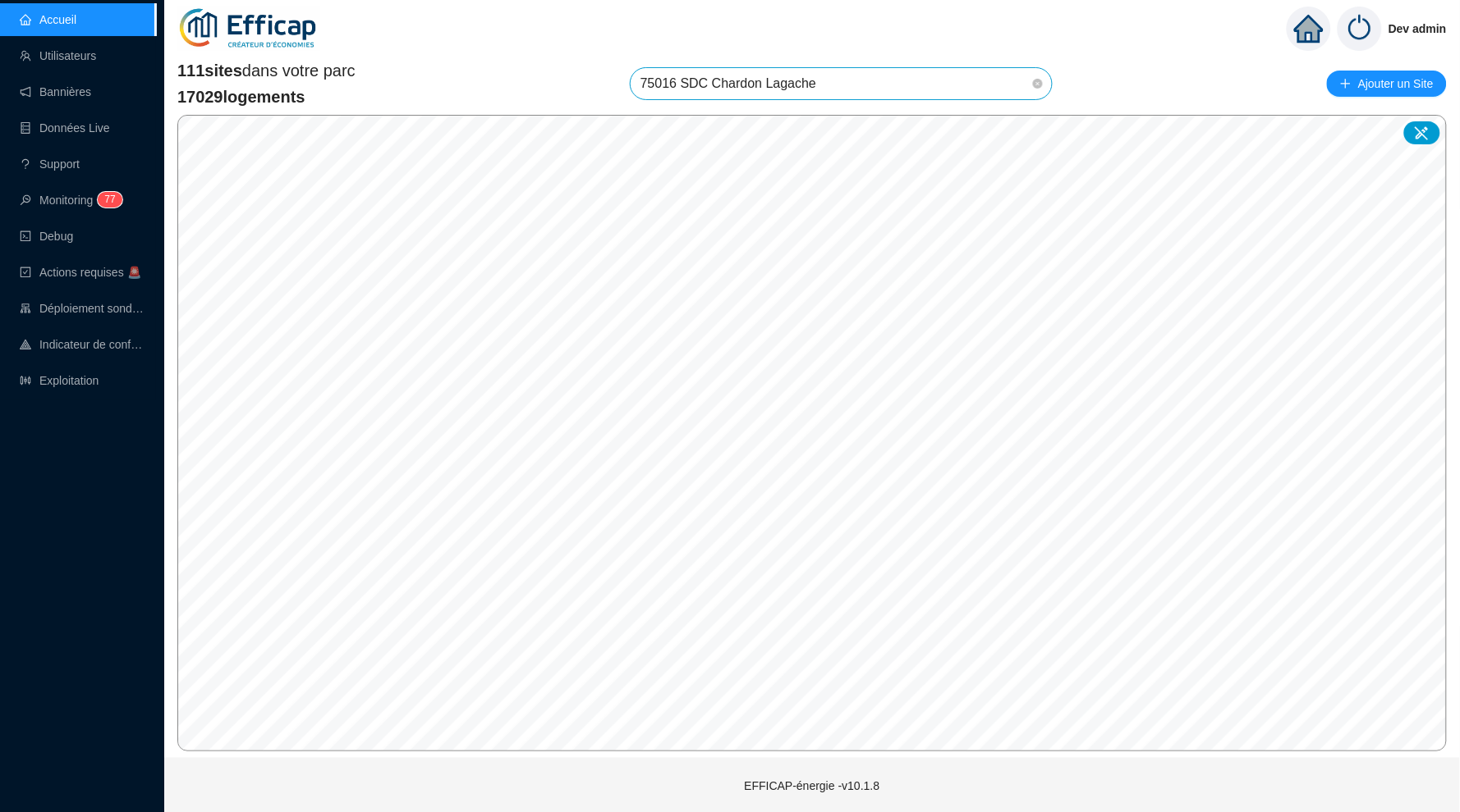
click at [851, 87] on span "75016 SDC Chardon Lagache" at bounding box center [840, 83] width 402 height 31
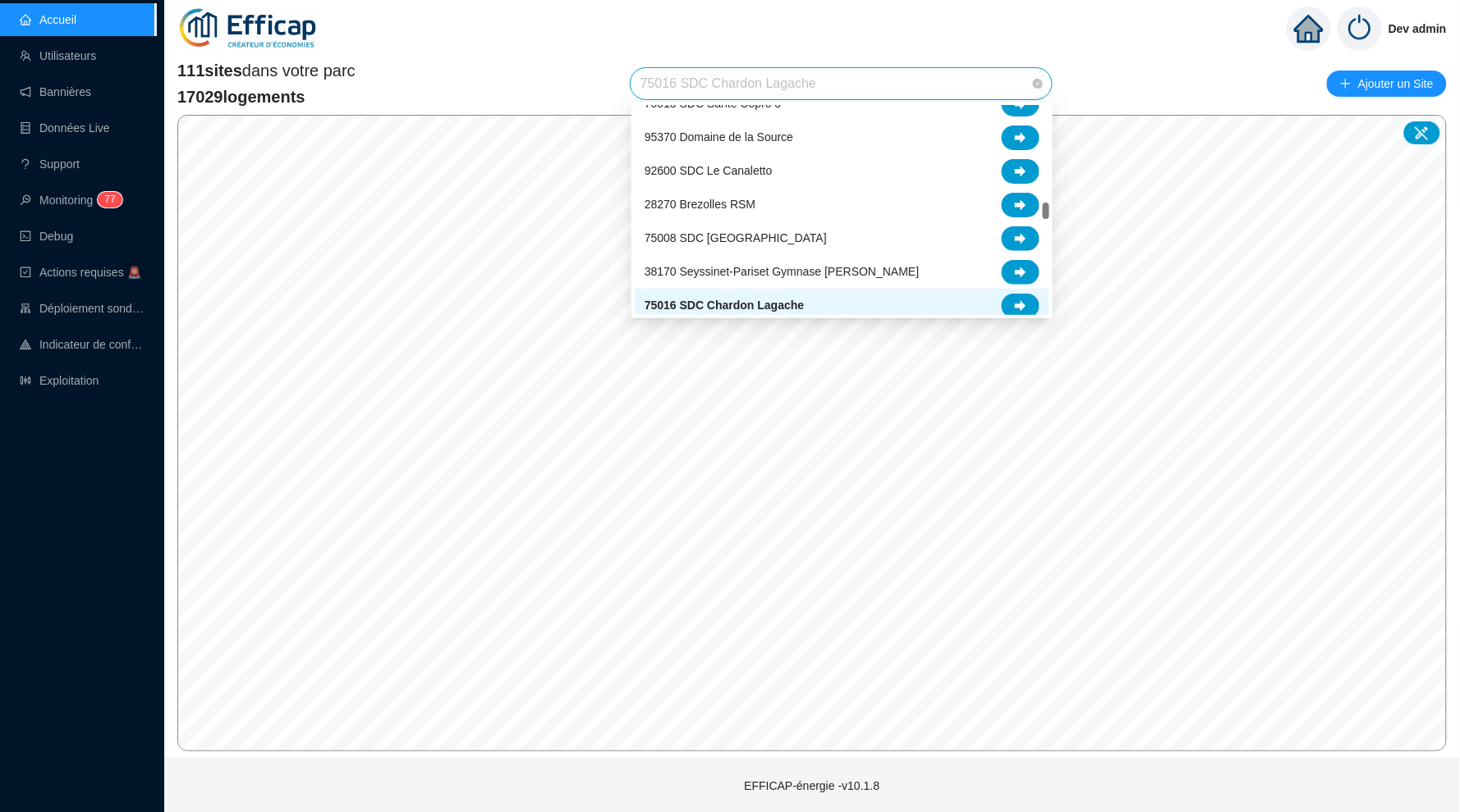
scroll to position [1477, 0]
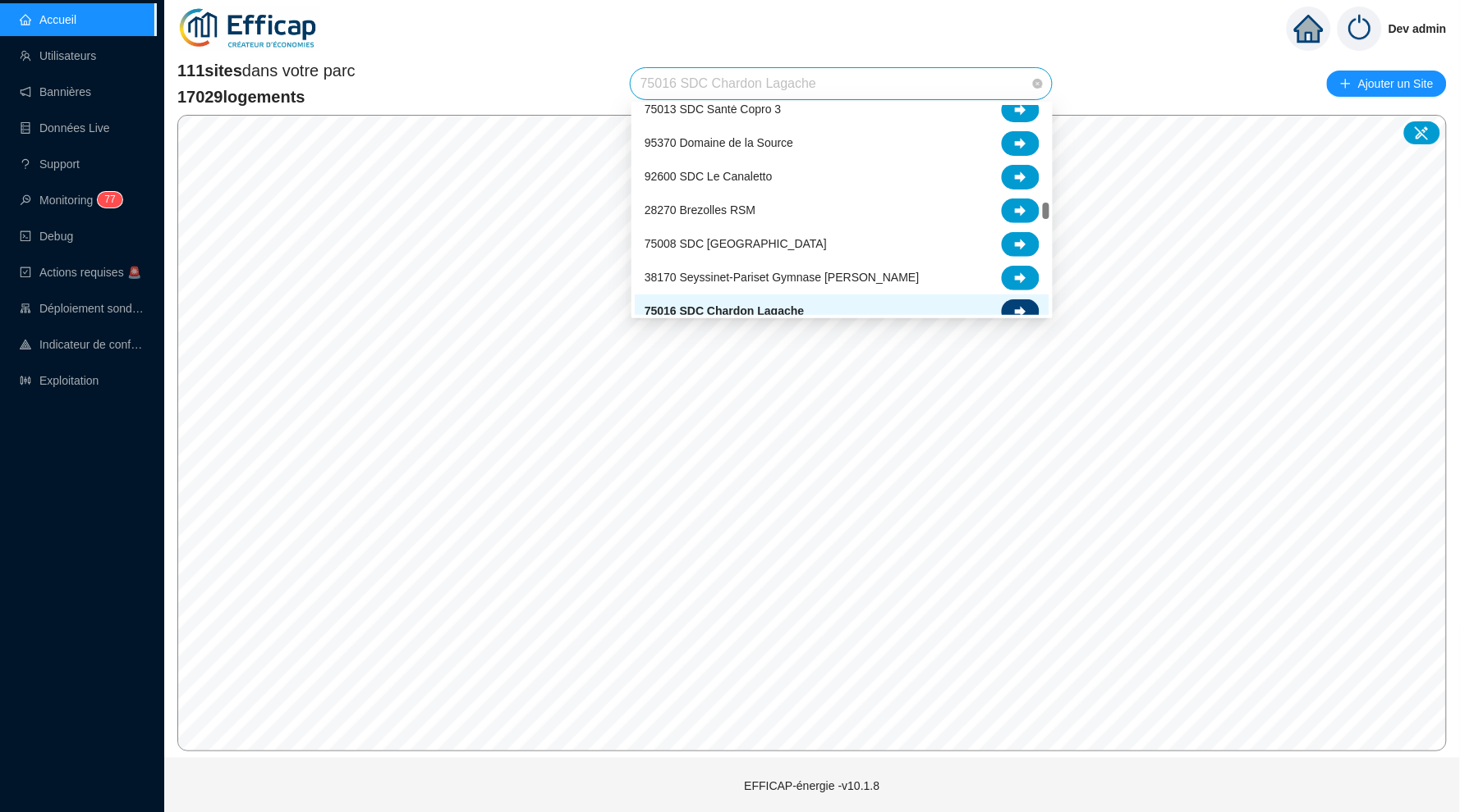
click at [1014, 303] on div at bounding box center [1020, 311] width 37 height 25
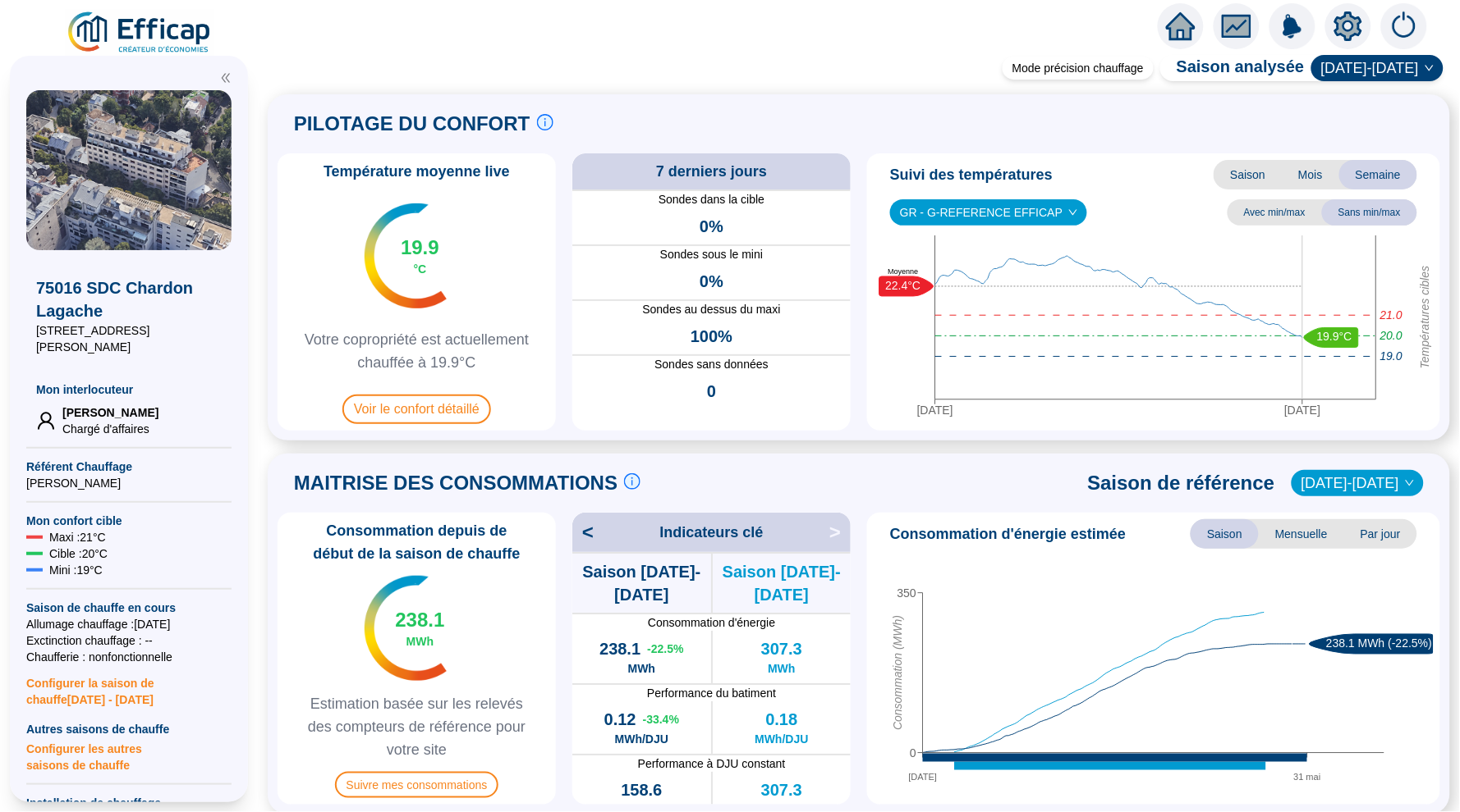
click at [1249, 171] on span "Saison" at bounding box center [1247, 175] width 68 height 30
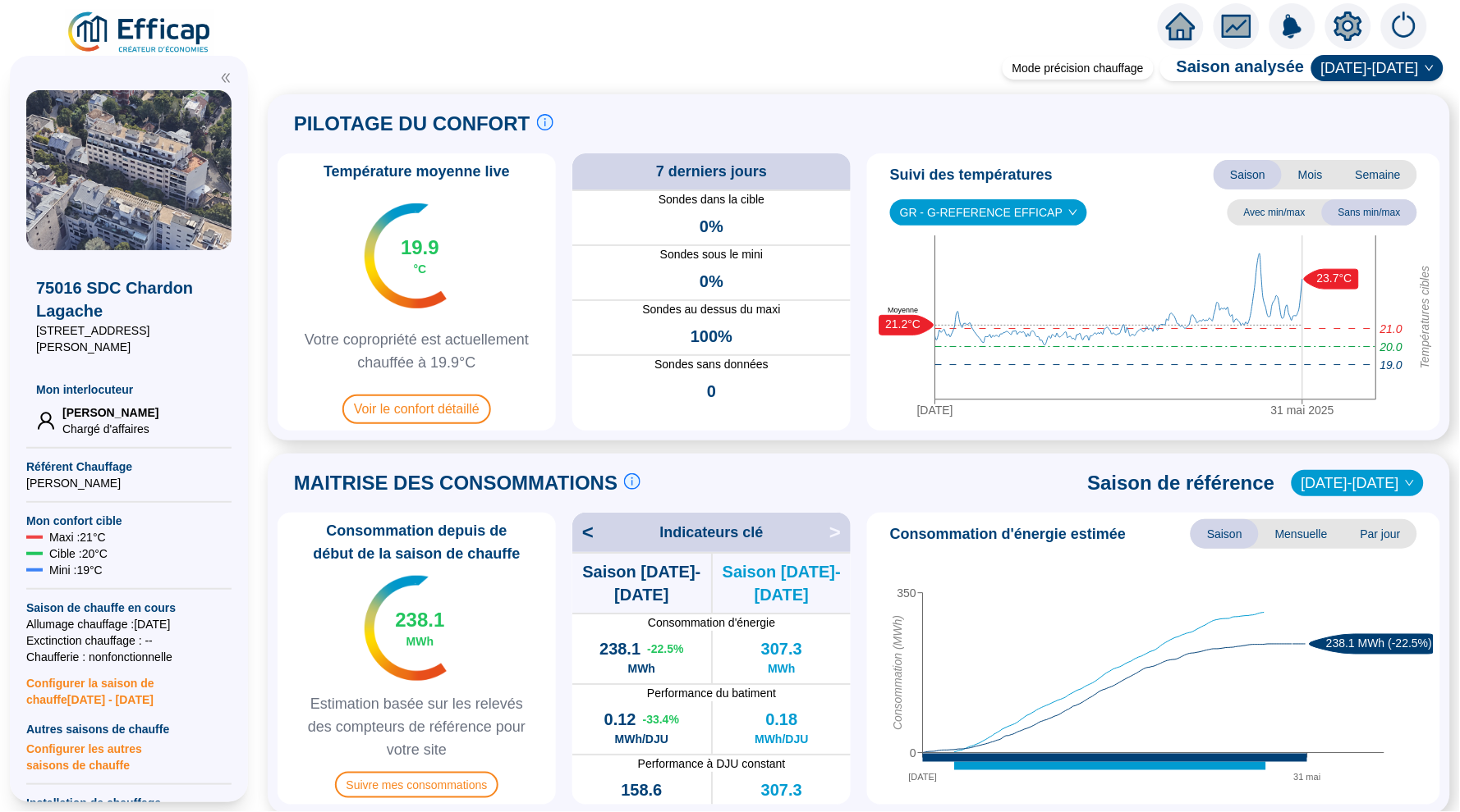
click at [1182, 28] on icon "home" at bounding box center [1180, 25] width 30 height 23
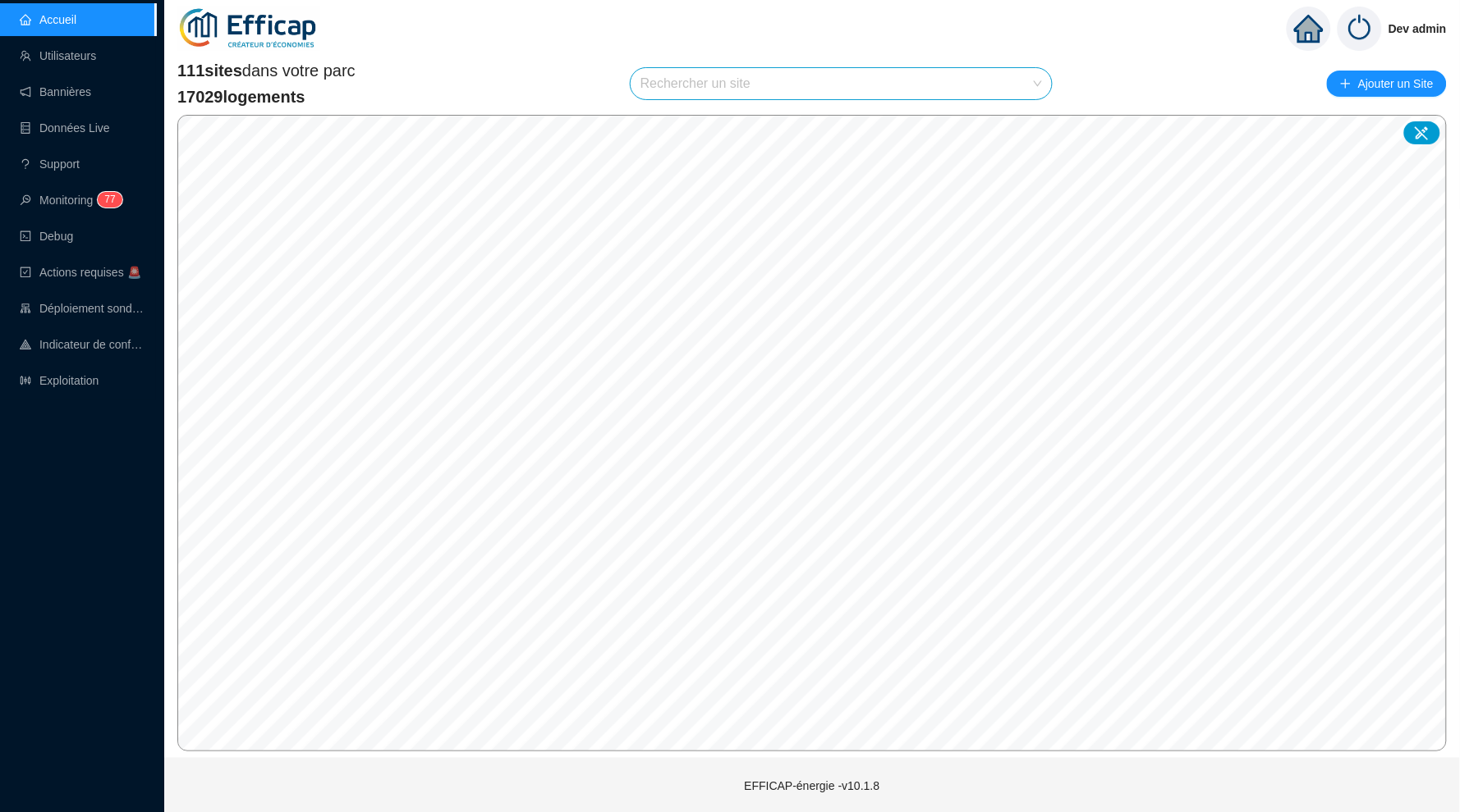
click at [797, 84] on input "search" at bounding box center [834, 83] width 387 height 31
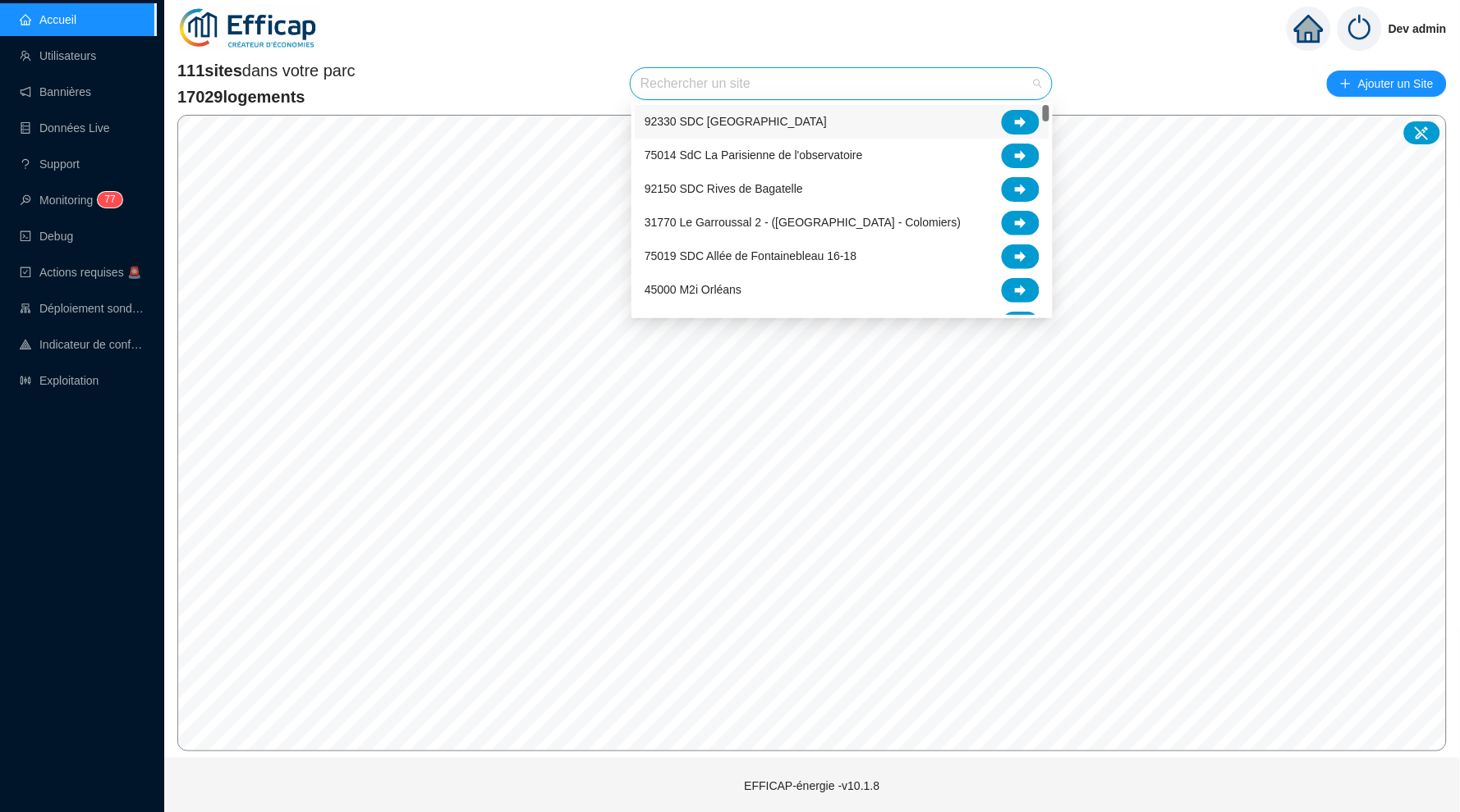
click at [672, 77] on input "search" at bounding box center [834, 83] width 387 height 31
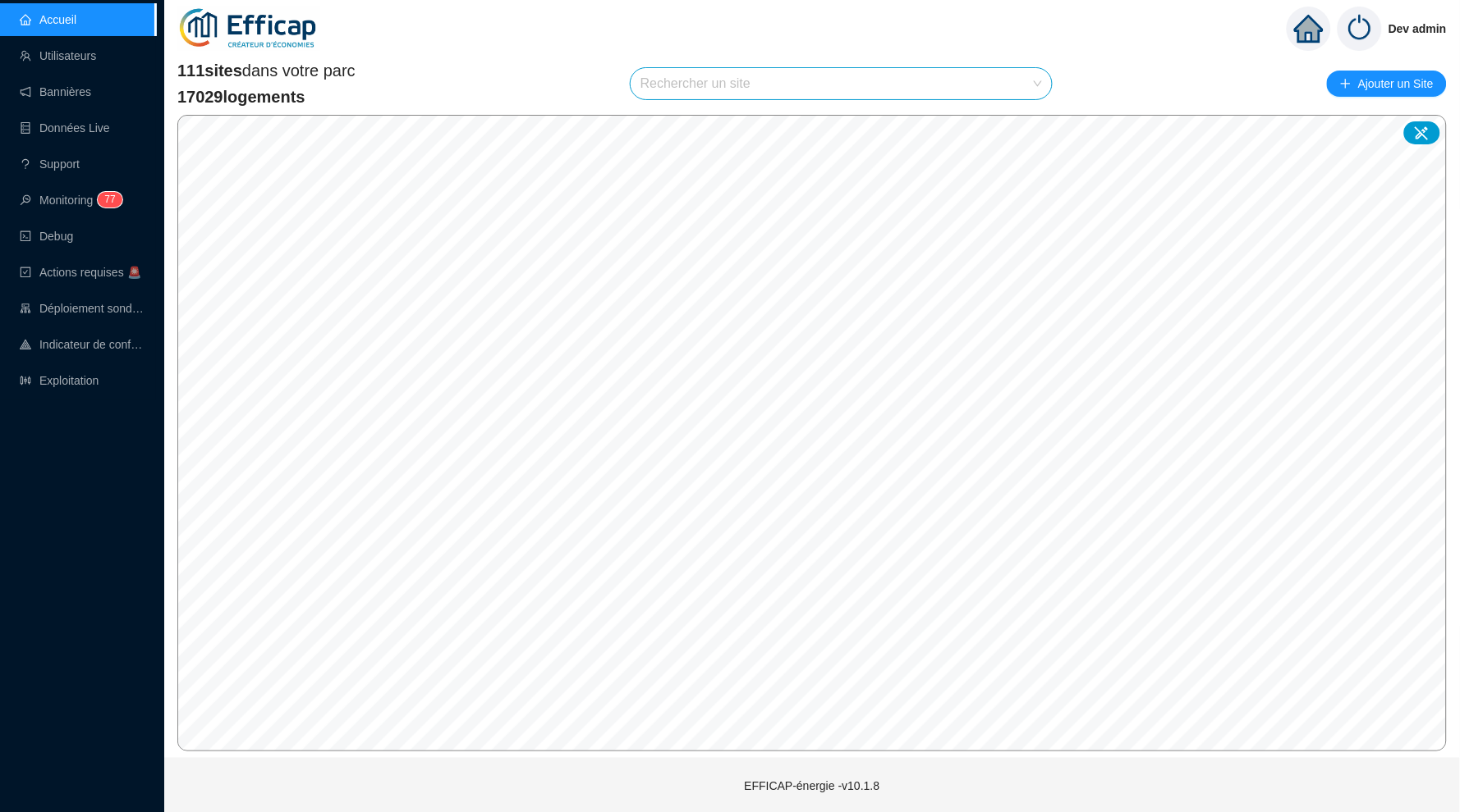
click at [806, 36] on div "Dev admin" at bounding box center [811, 29] width 1295 height 58
